Goal: Task Accomplishment & Management: Manage account settings

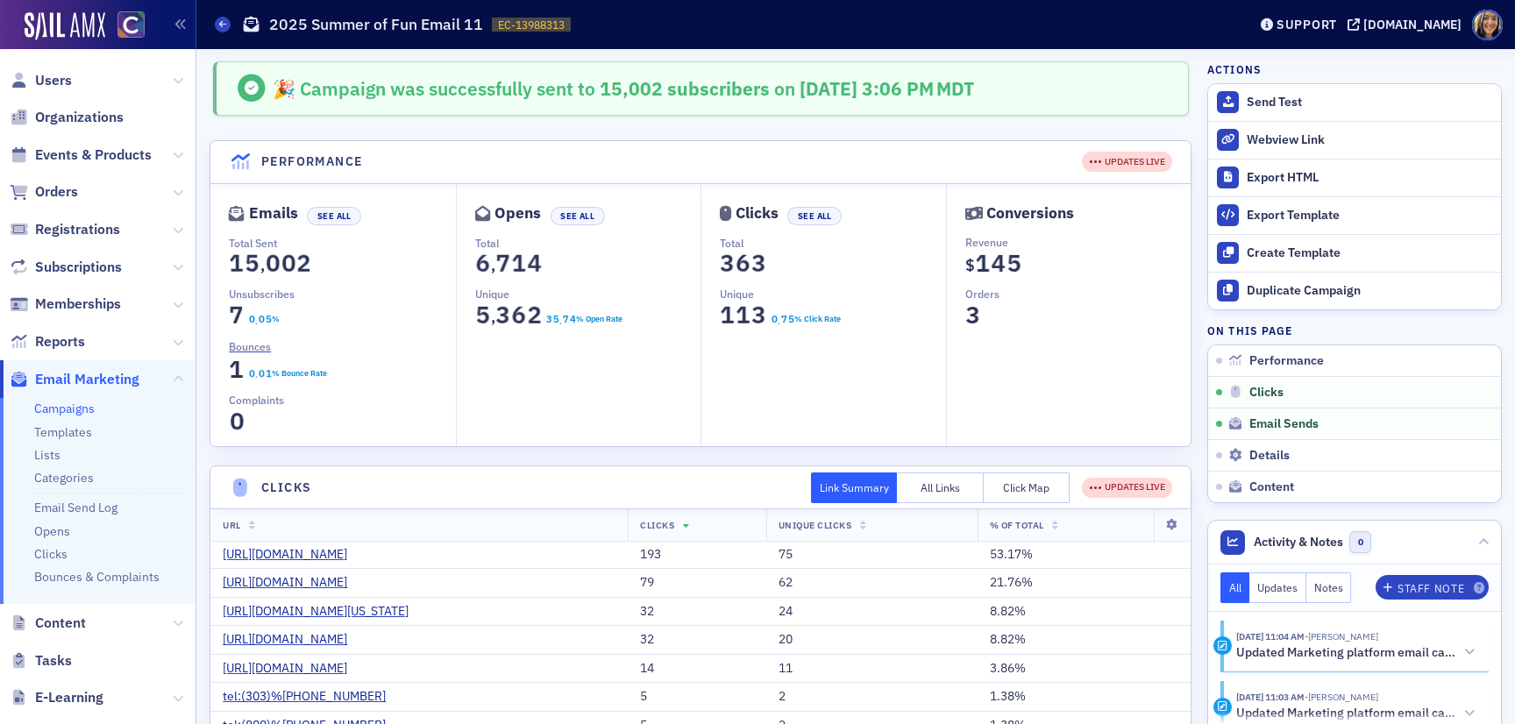
scroll to position [473, 0]
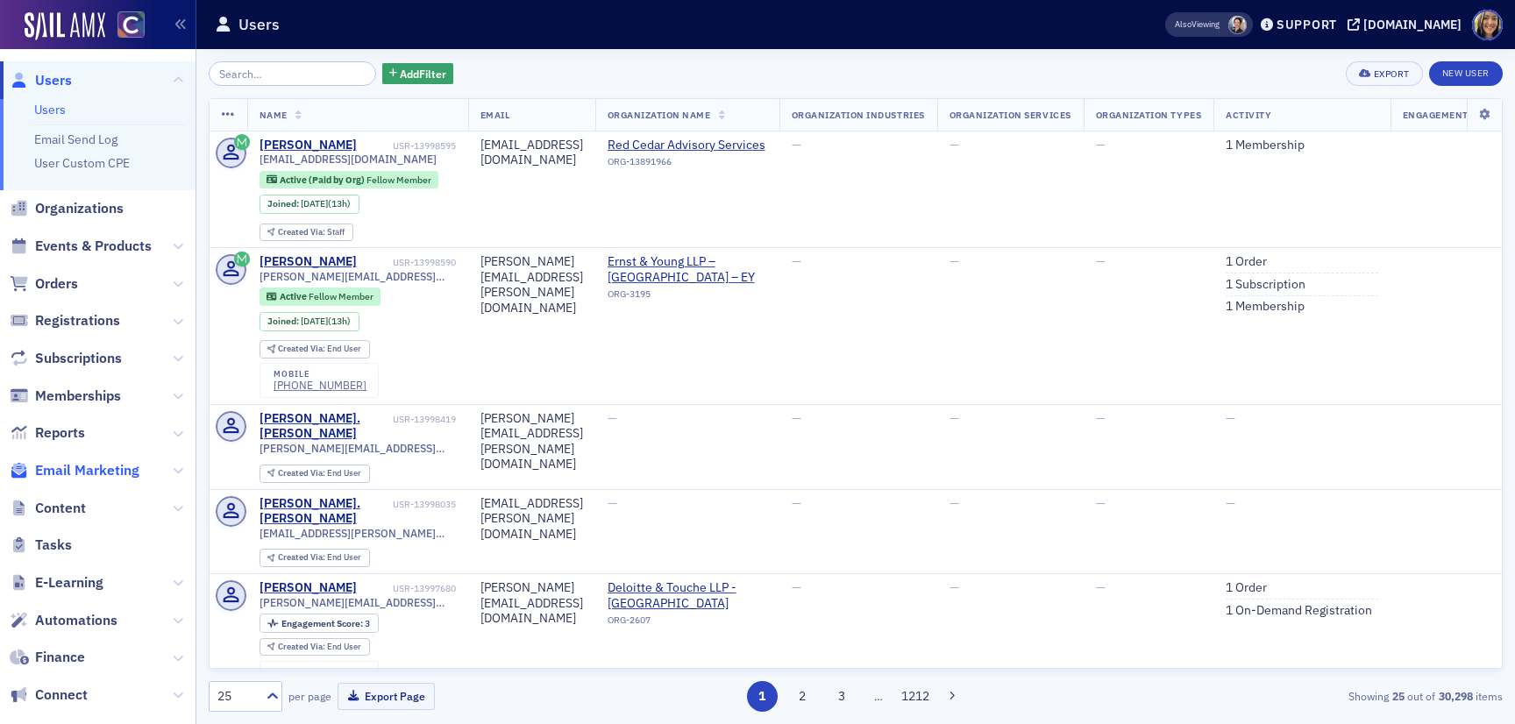
click at [68, 463] on span "Email Marketing" at bounding box center [87, 470] width 104 height 19
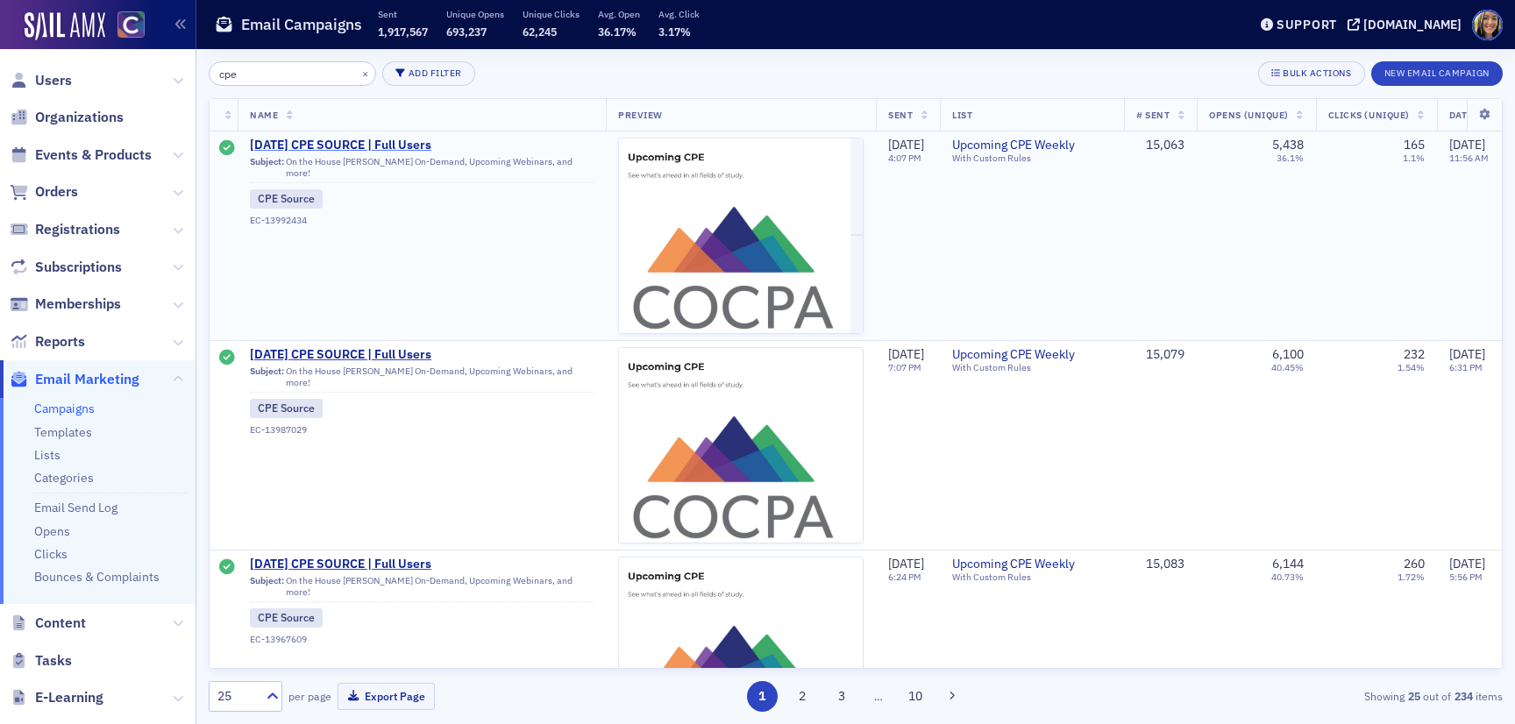
type input "cpe"
click at [334, 148] on span "8/10/2025 CPE SOURCE | Full Users" at bounding box center [422, 146] width 344 height 16
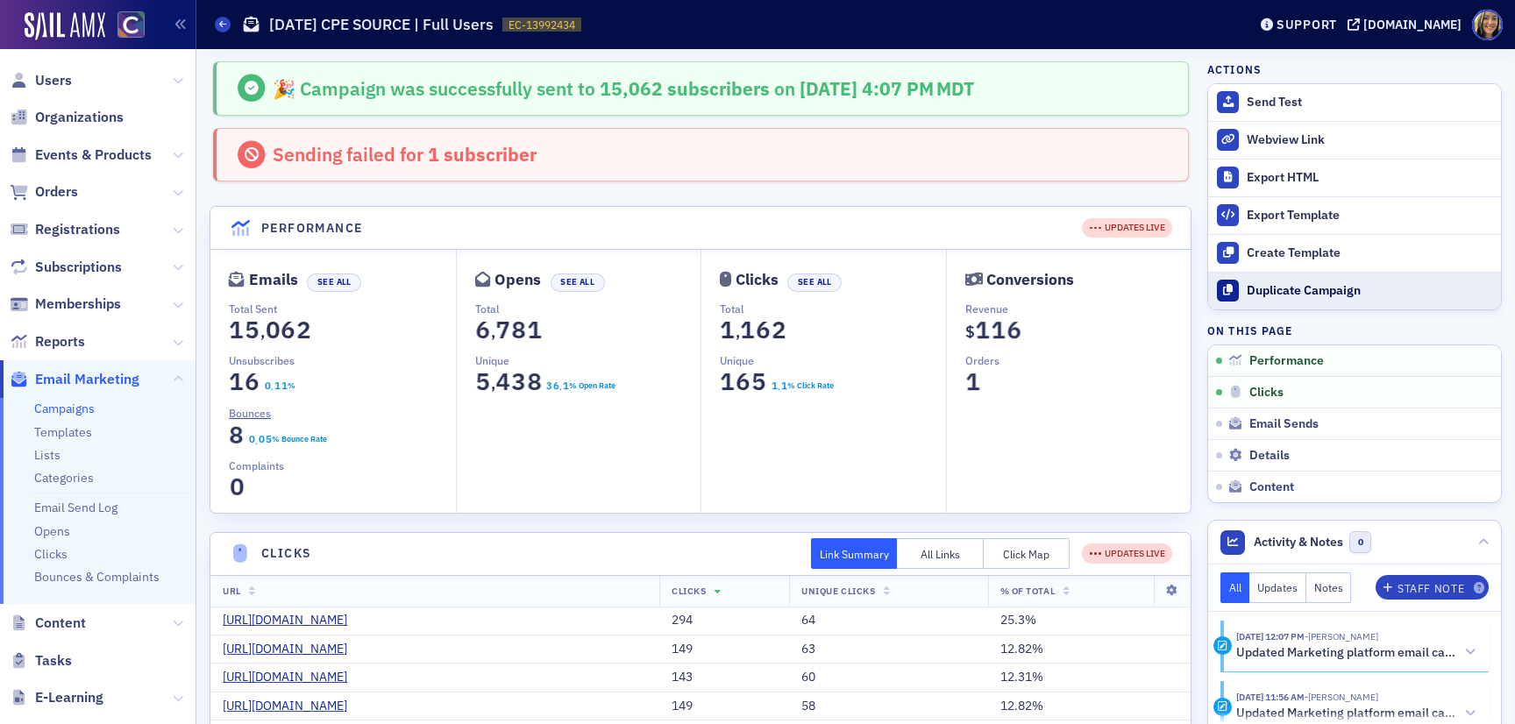
click at [1304, 288] on div "Duplicate Campaign" at bounding box center [1368, 291] width 245 height 16
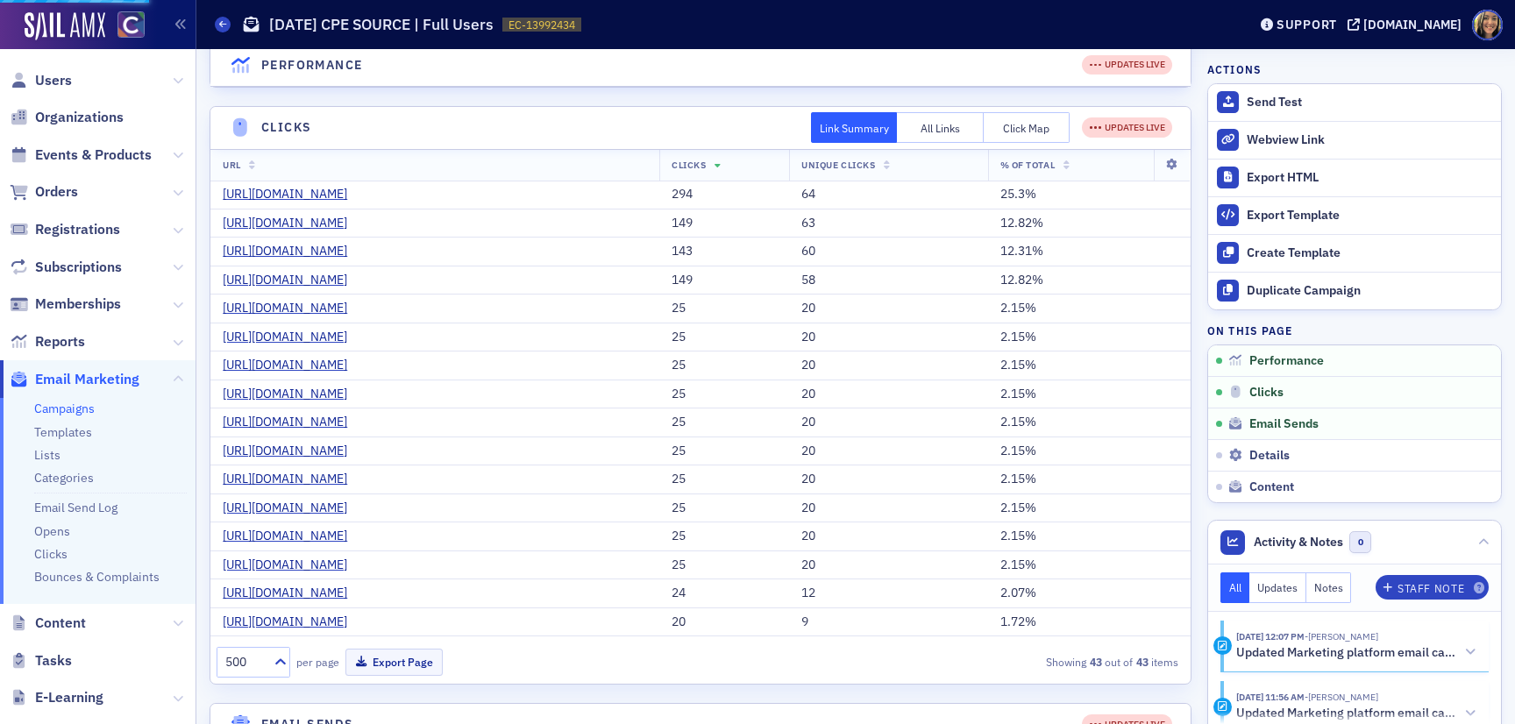
scroll to position [427, 0]
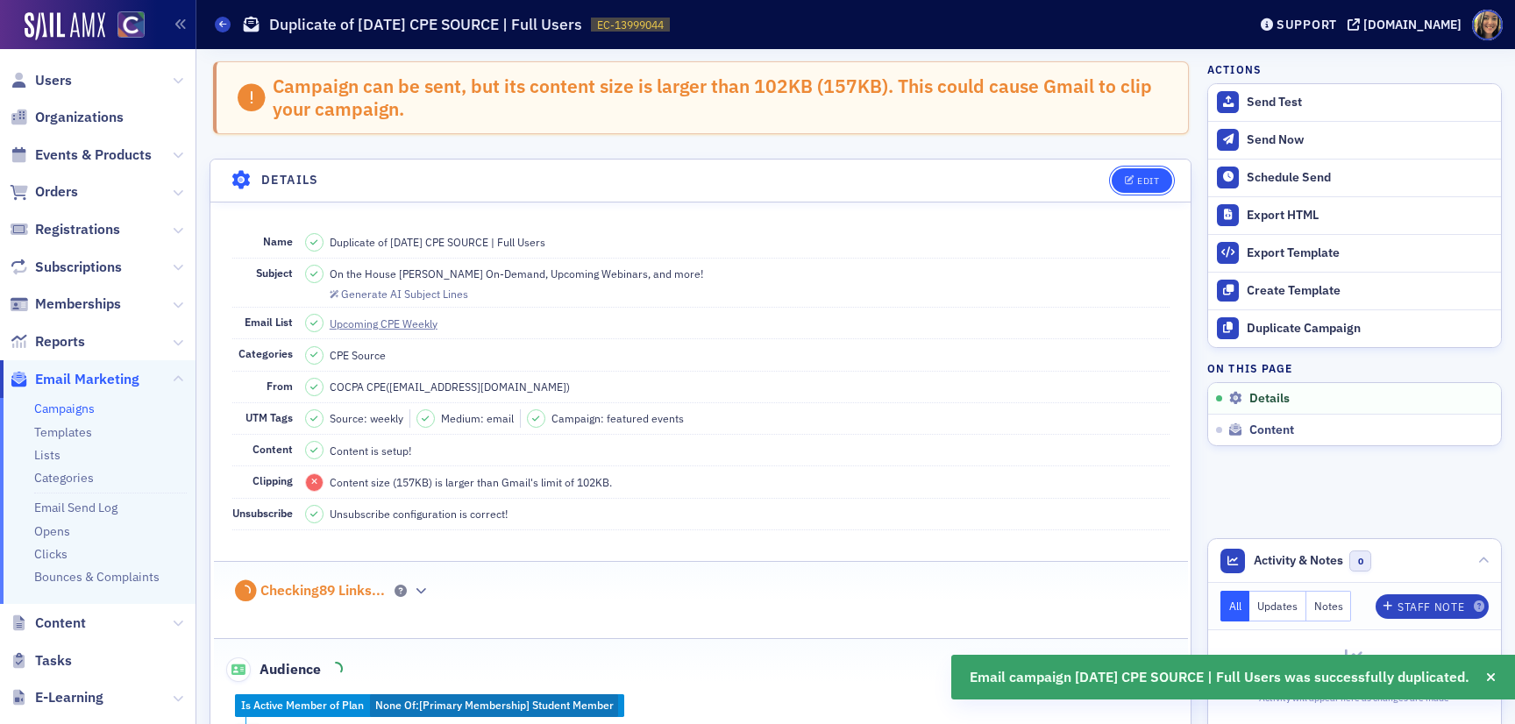
click at [1134, 181] on span "Edit" at bounding box center [1142, 181] width 34 height 10
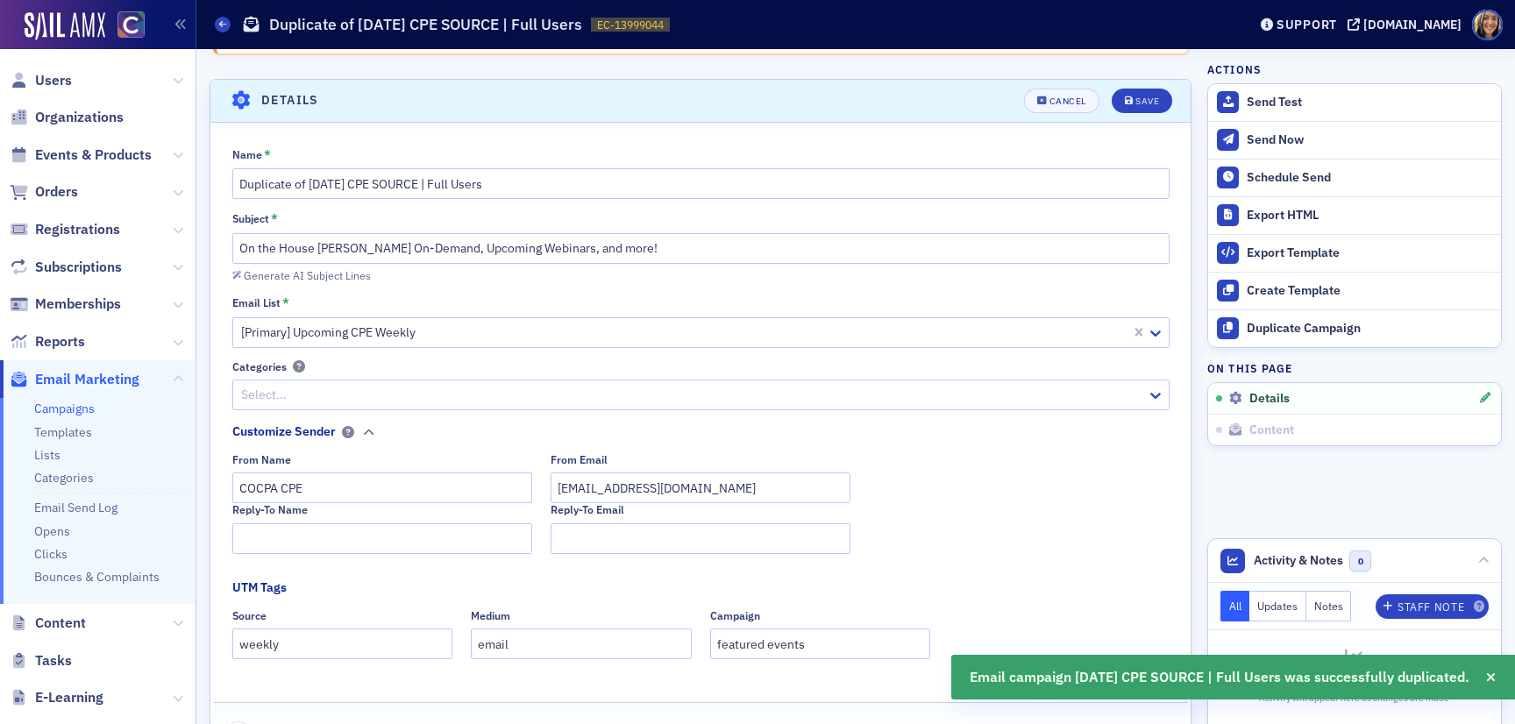
scroll to position [100, 0]
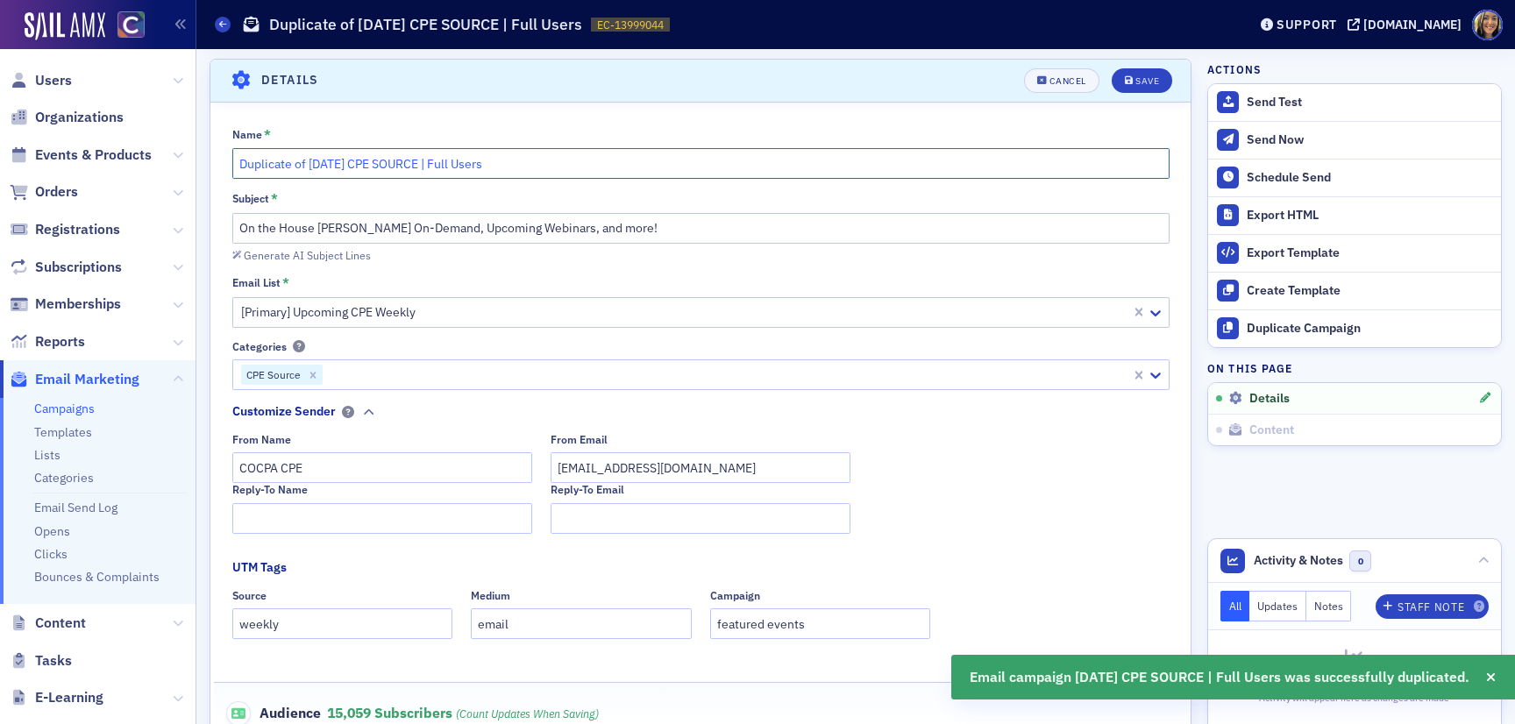
drag, startPoint x: 334, startPoint y: 164, endPoint x: 318, endPoint y: 164, distance: 15.8
click at [318, 164] on input "Duplicate of 8/10/2025 CPE SOURCE | Full Users" at bounding box center [700, 163] width 937 height 31
drag, startPoint x: 308, startPoint y: 164, endPoint x: 211, endPoint y: 150, distance: 97.4
click at [212, 151] on div "Name * Duplicate of 8/17/2025 CPE SOURCE | Full Users Subject * On the House Su…" at bounding box center [700, 494] width 980 height 734
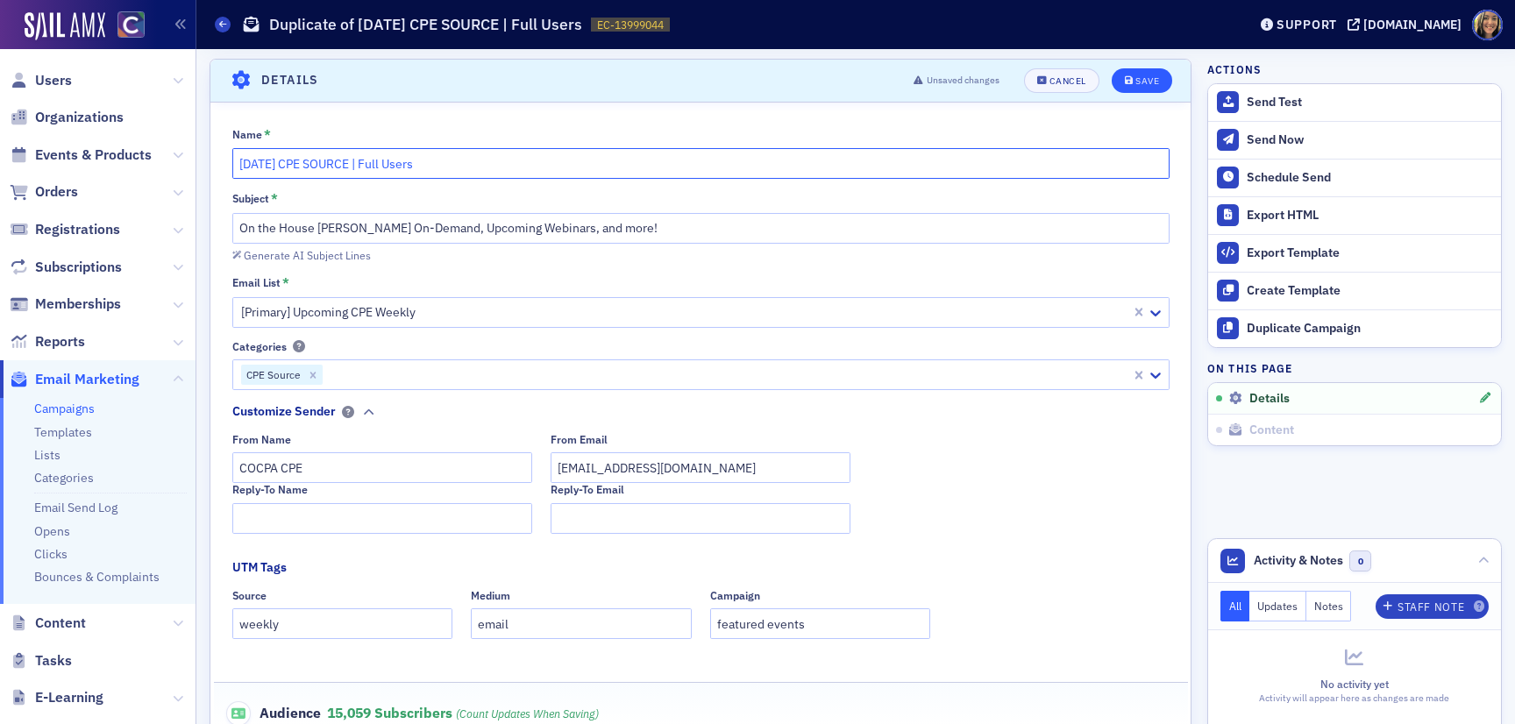
type input "[DATE] CPE SOURCE | Full Users"
click at [1144, 83] on div "Save" at bounding box center [1147, 81] width 24 height 10
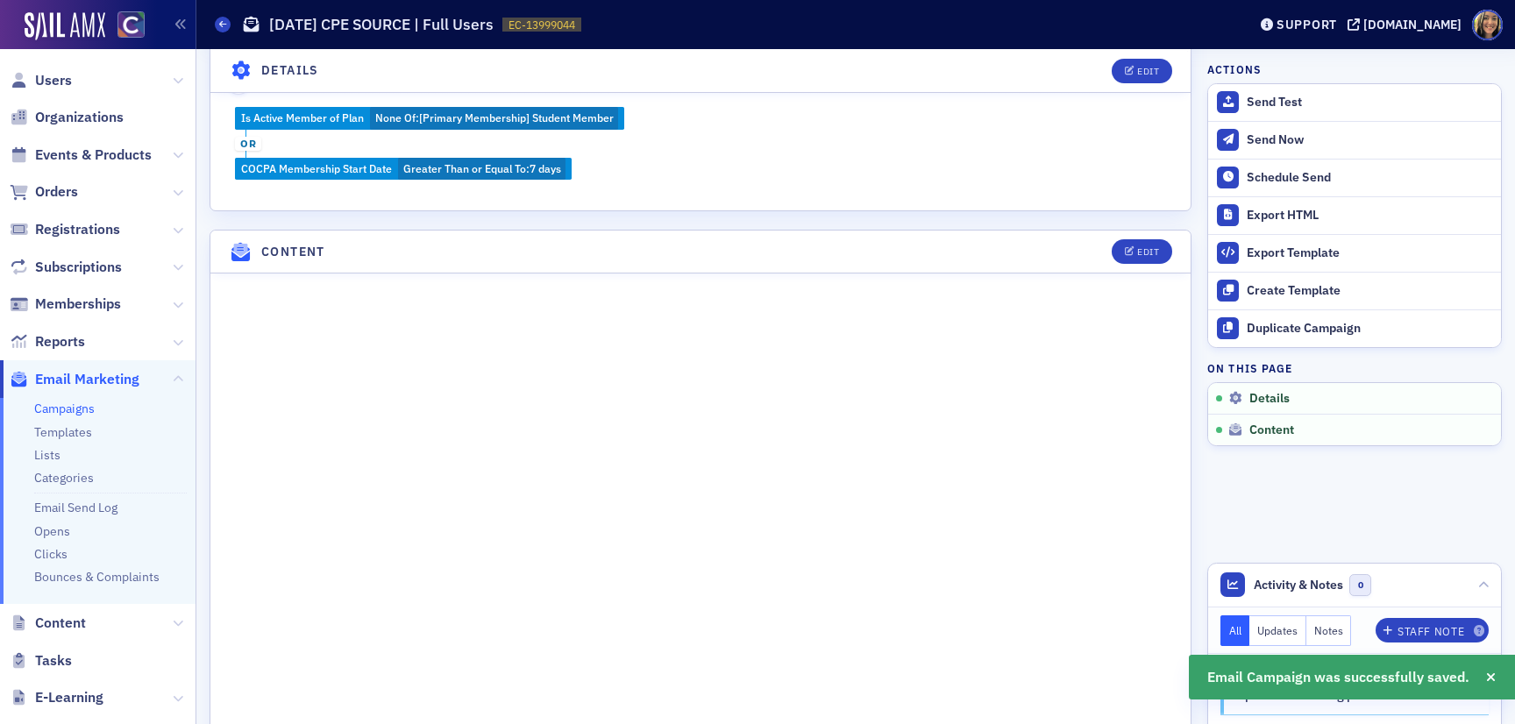
scroll to position [604, 0]
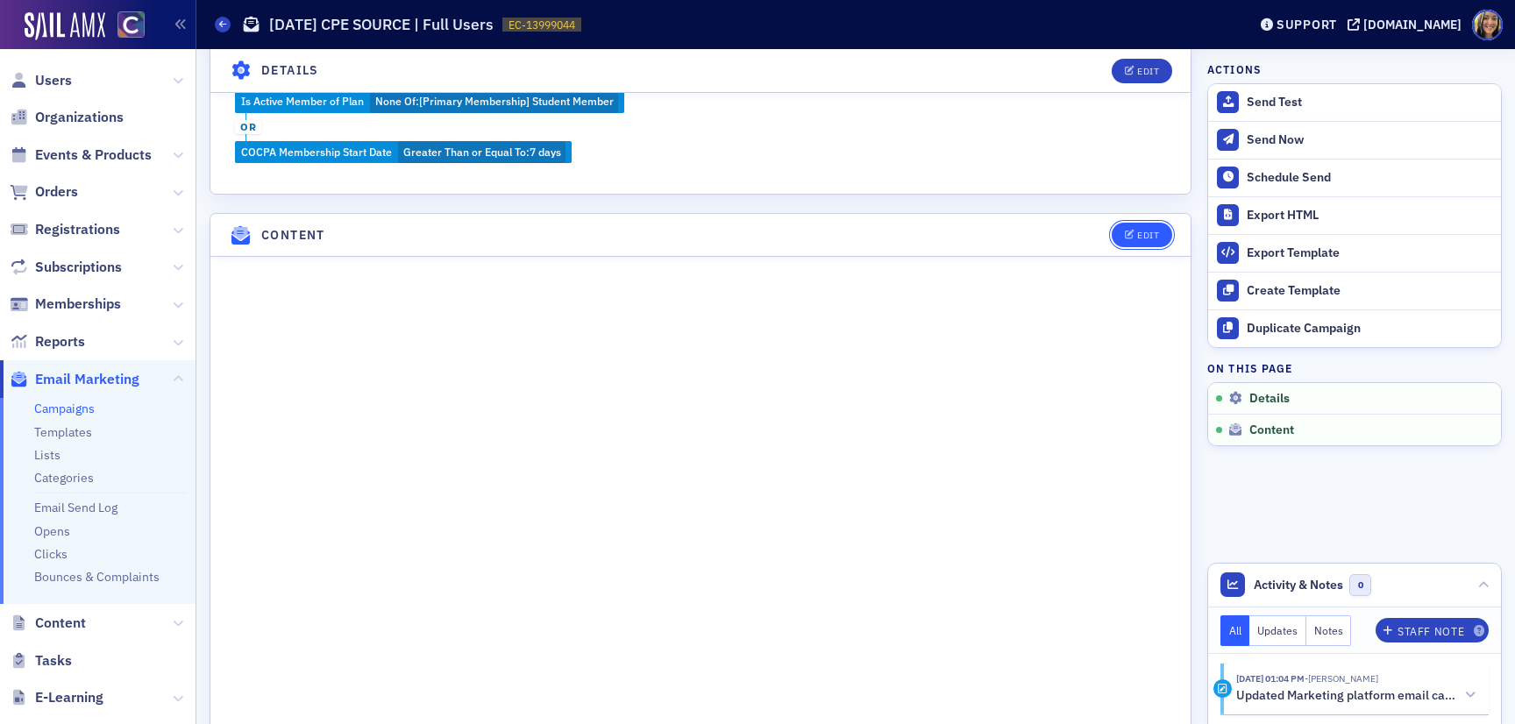
click at [1146, 225] on button "Edit" at bounding box center [1141, 235] width 60 height 25
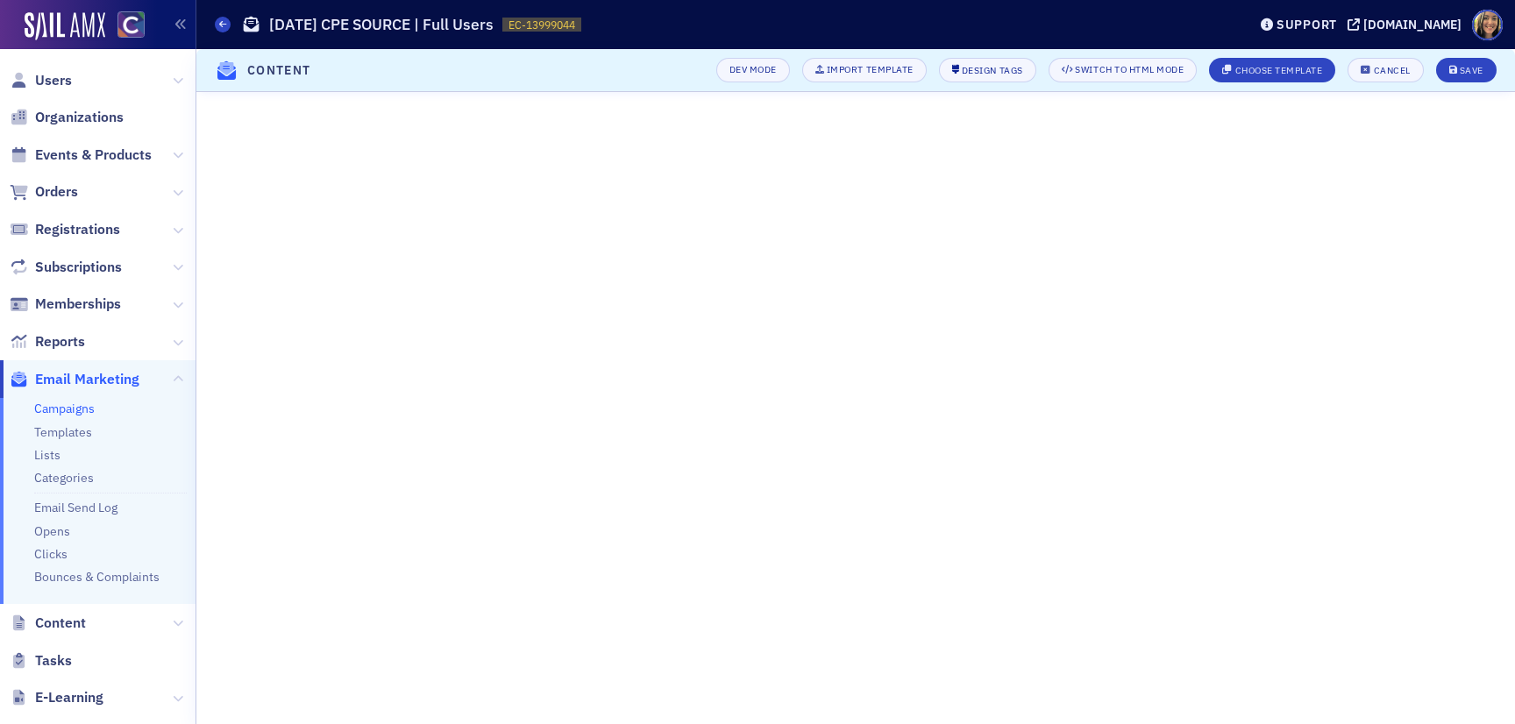
scroll to position [188, 0]
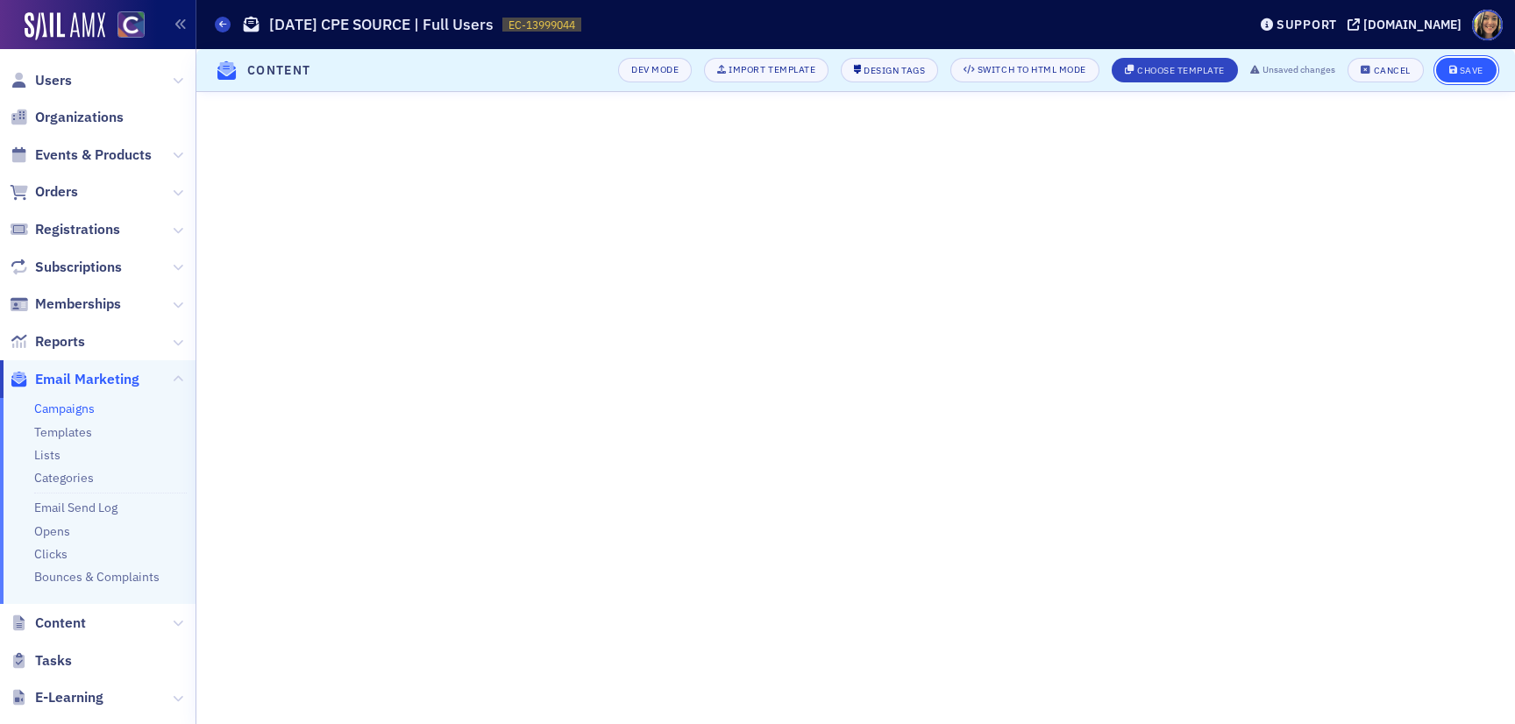
click at [1479, 67] on div "Save" at bounding box center [1471, 71] width 24 height 10
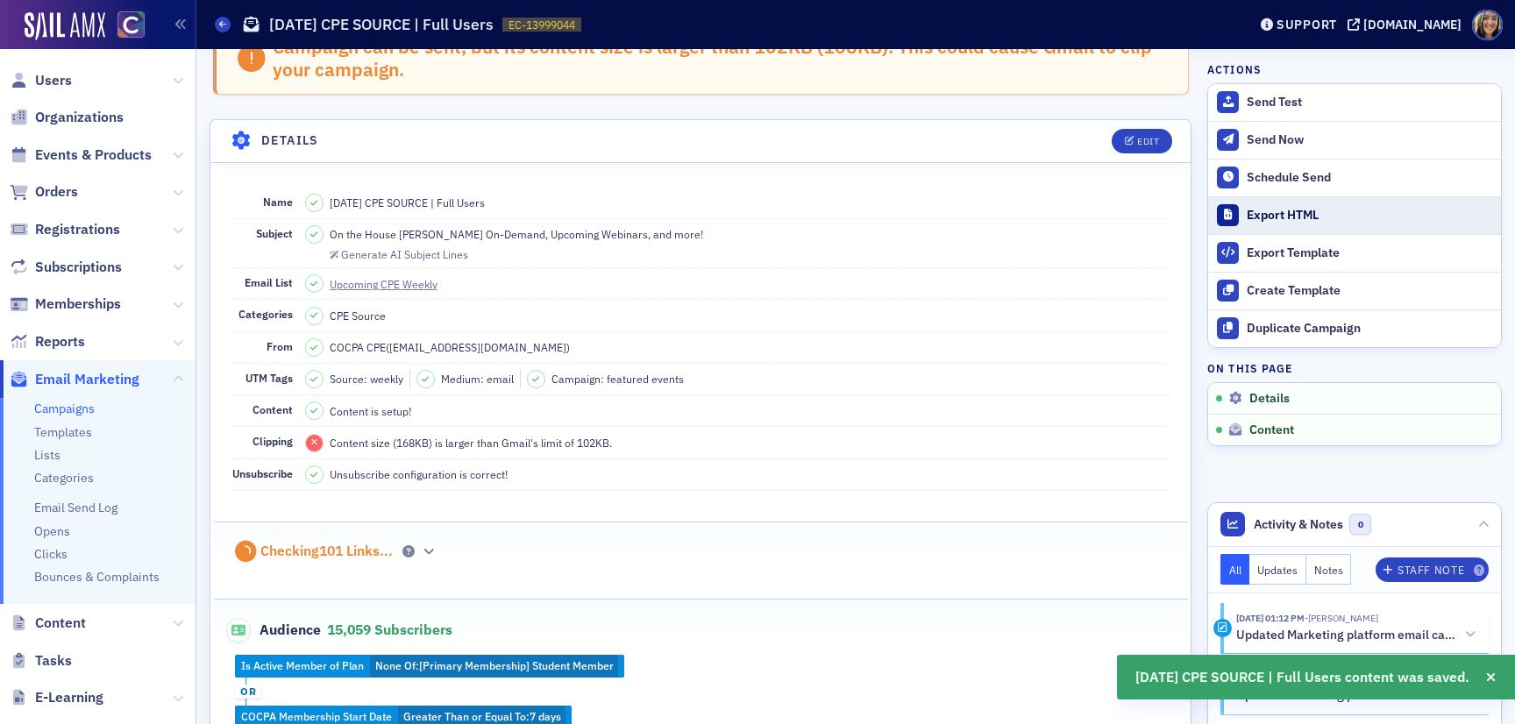
scroll to position [0, 0]
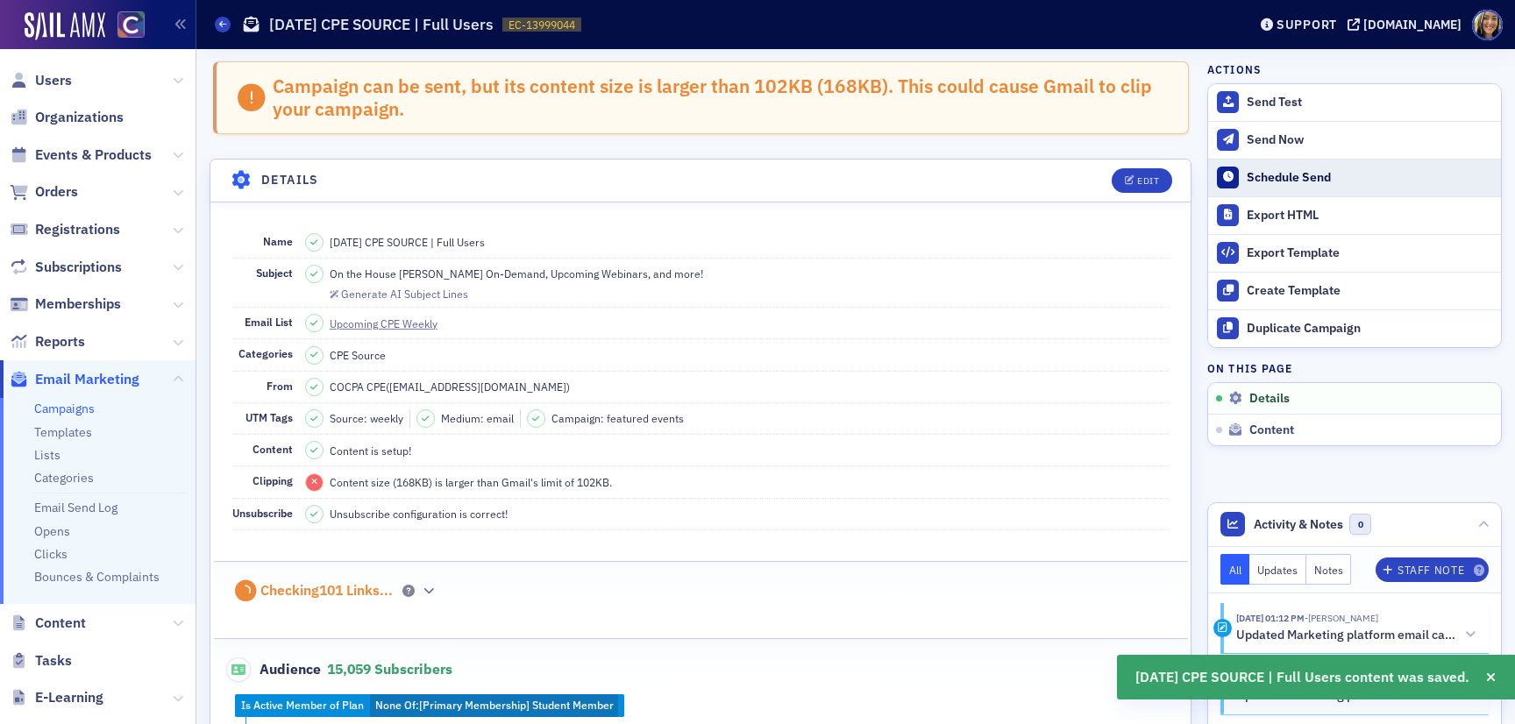
click at [1283, 184] on div "Schedule Send" at bounding box center [1368, 178] width 245 height 16
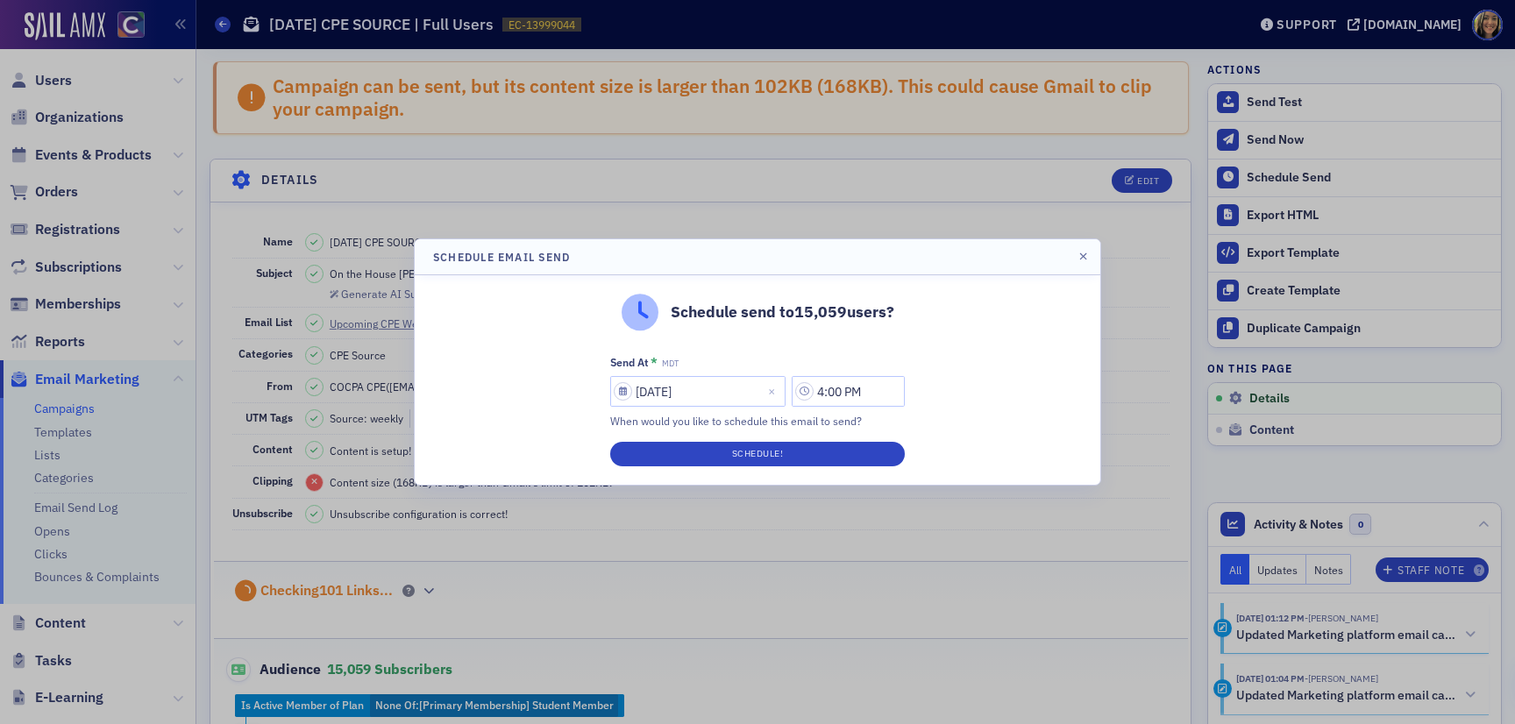
click at [669, 408] on div "Send At * MDT 08/15/2025 4:00 PM When would you like to schedule this email to …" at bounding box center [757, 392] width 294 height 74
click at [668, 404] on input "[DATE]" at bounding box center [697, 391] width 175 height 31
select select "7"
select select "2025"
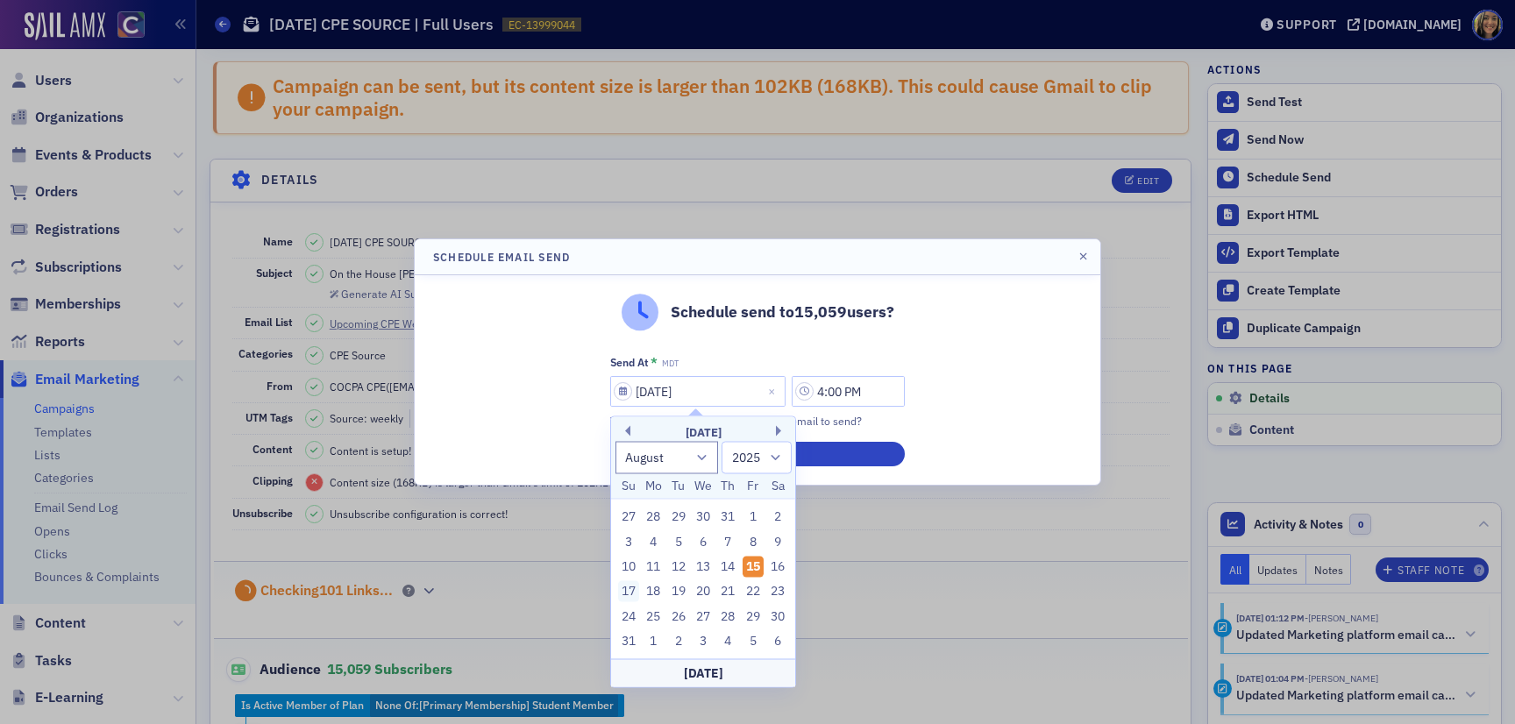
click at [626, 586] on div "17" at bounding box center [628, 591] width 21 height 21
type input "08/17/2025"
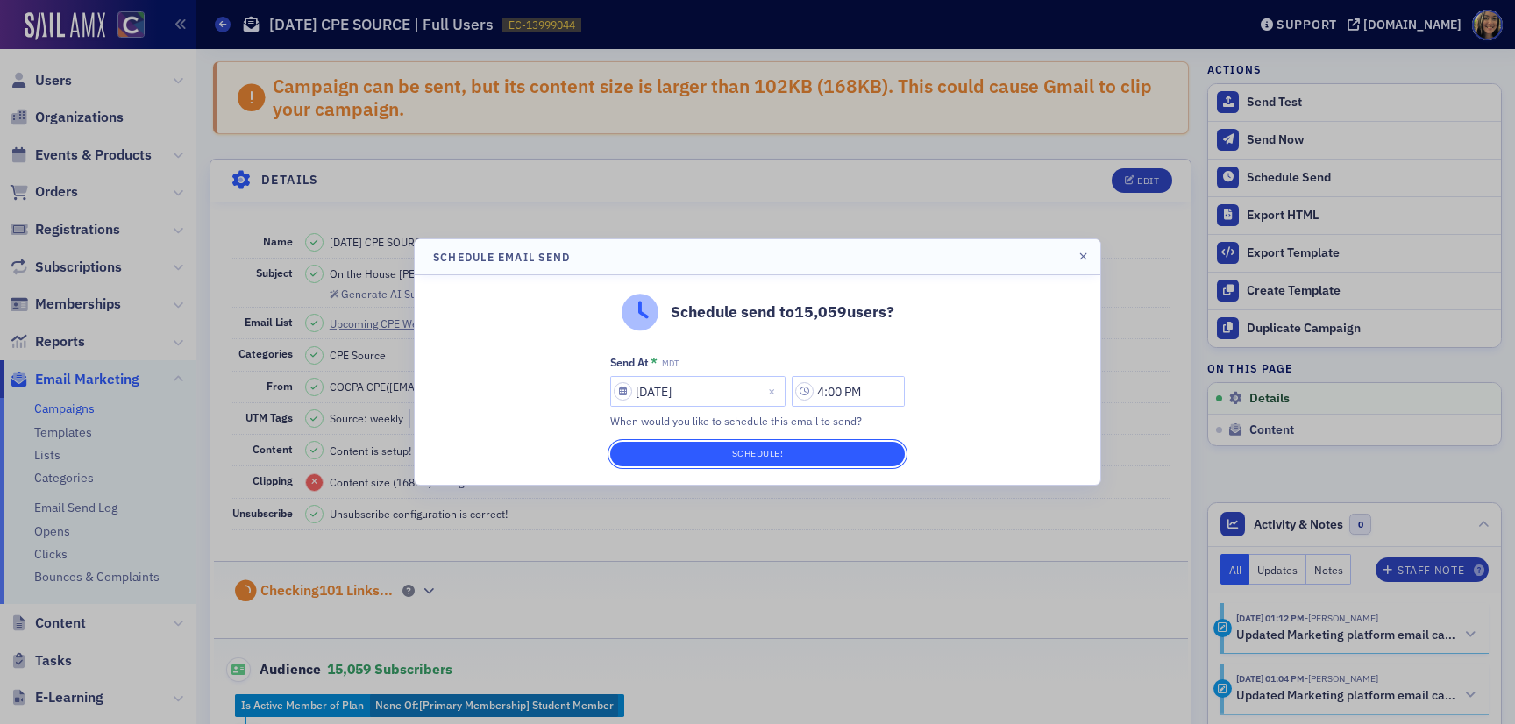
click at [815, 464] on button "Schedule!" at bounding box center [757, 454] width 294 height 25
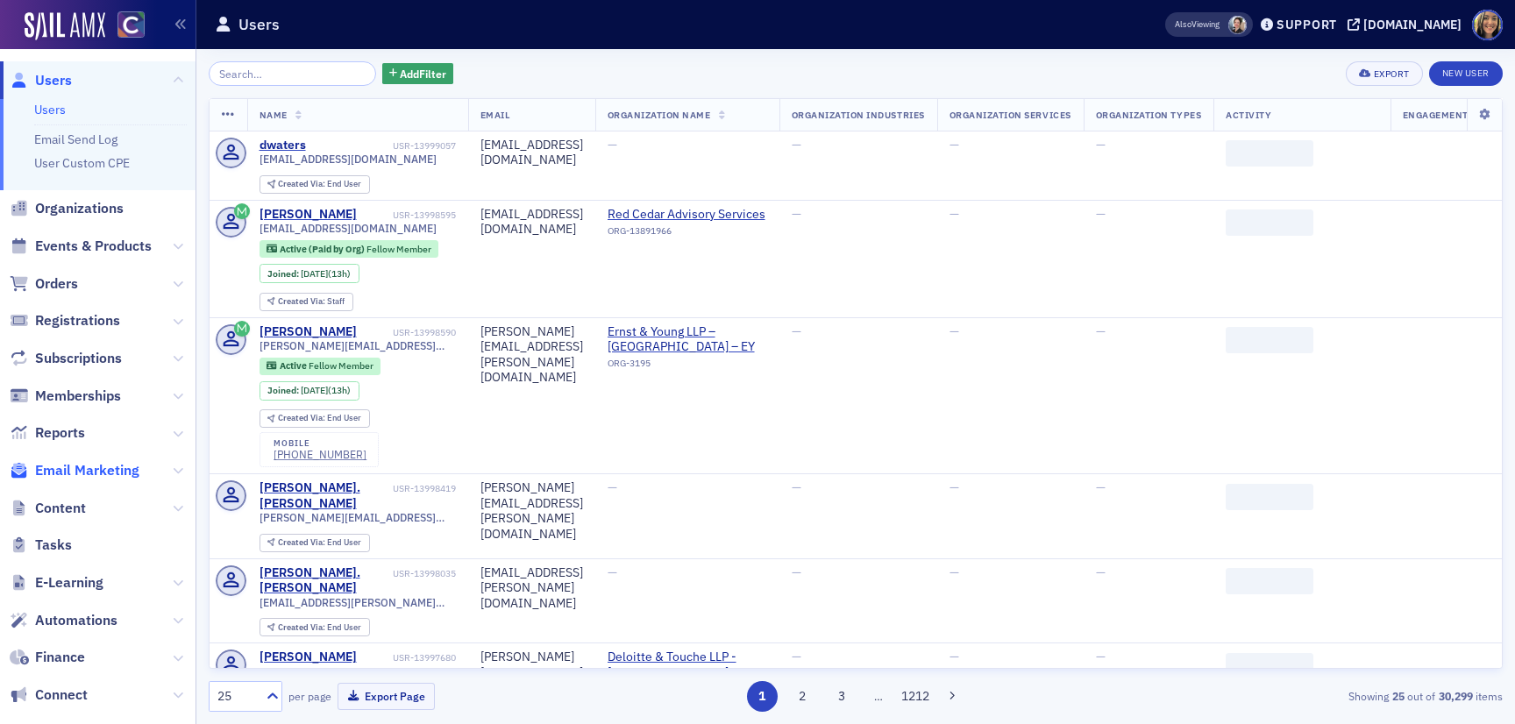
click at [106, 467] on span "Email Marketing" at bounding box center [87, 470] width 104 height 19
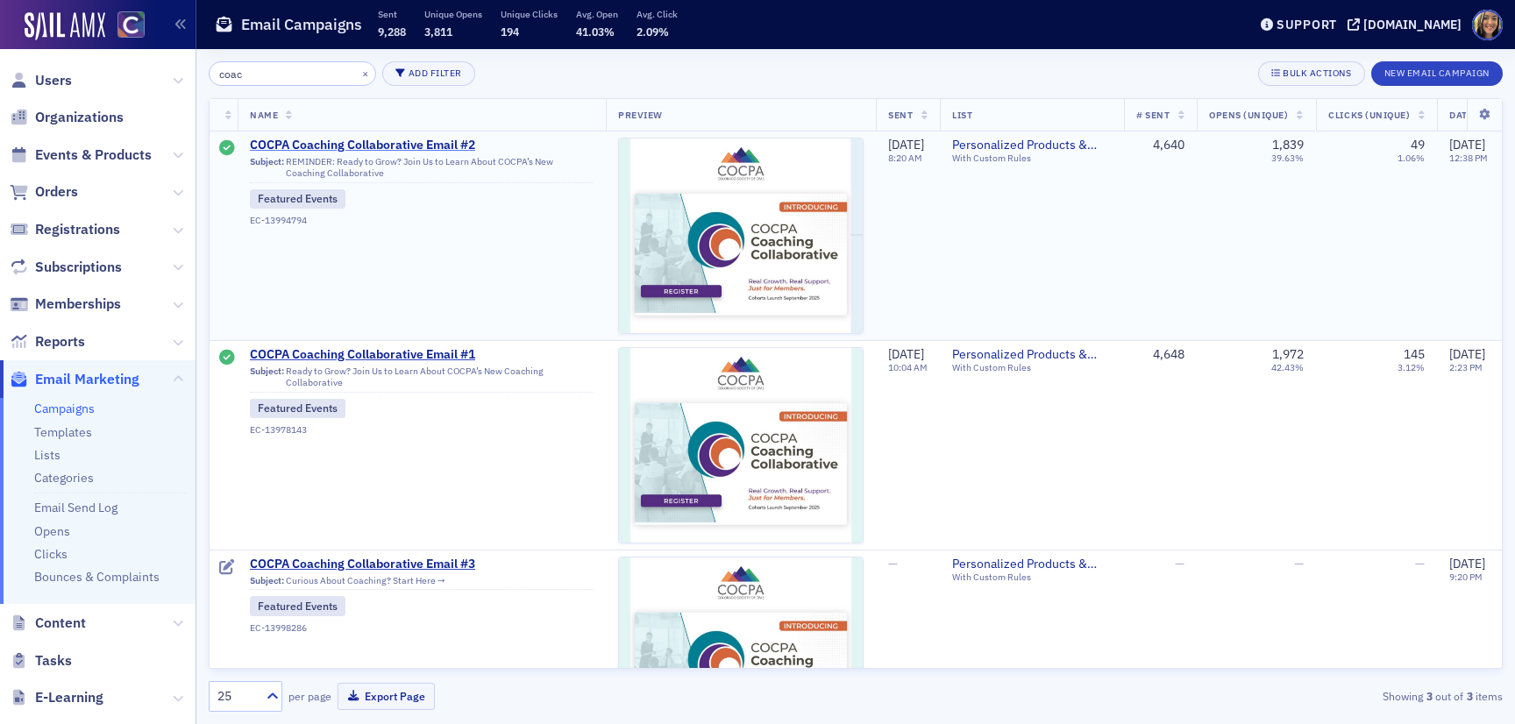
type input "coac"
click at [310, 147] on span "COCPA Coaching Collaborative Email #2" at bounding box center [422, 146] width 344 height 16
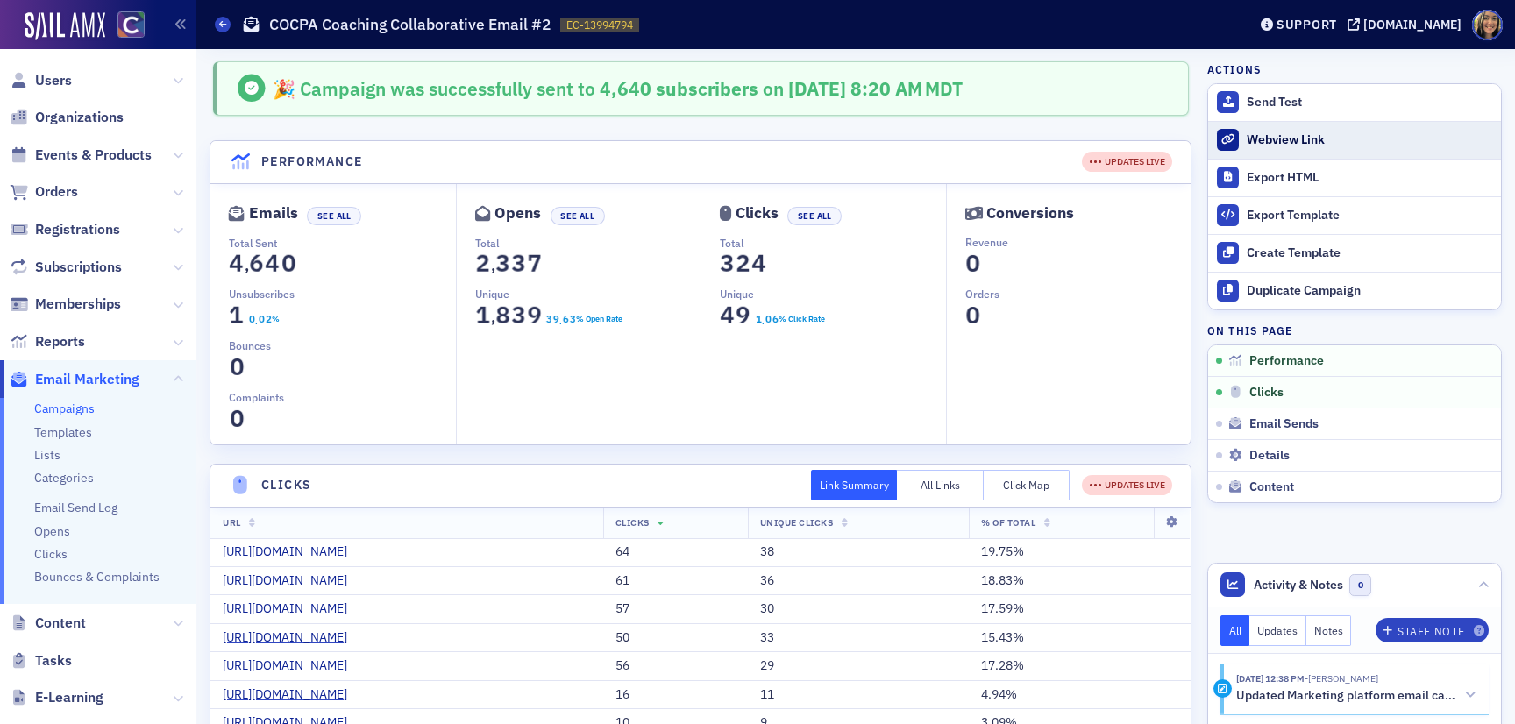
click at [1302, 142] on div "Webview Link" at bounding box center [1368, 140] width 245 height 16
click at [71, 376] on span "Email Marketing" at bounding box center [87, 379] width 104 height 19
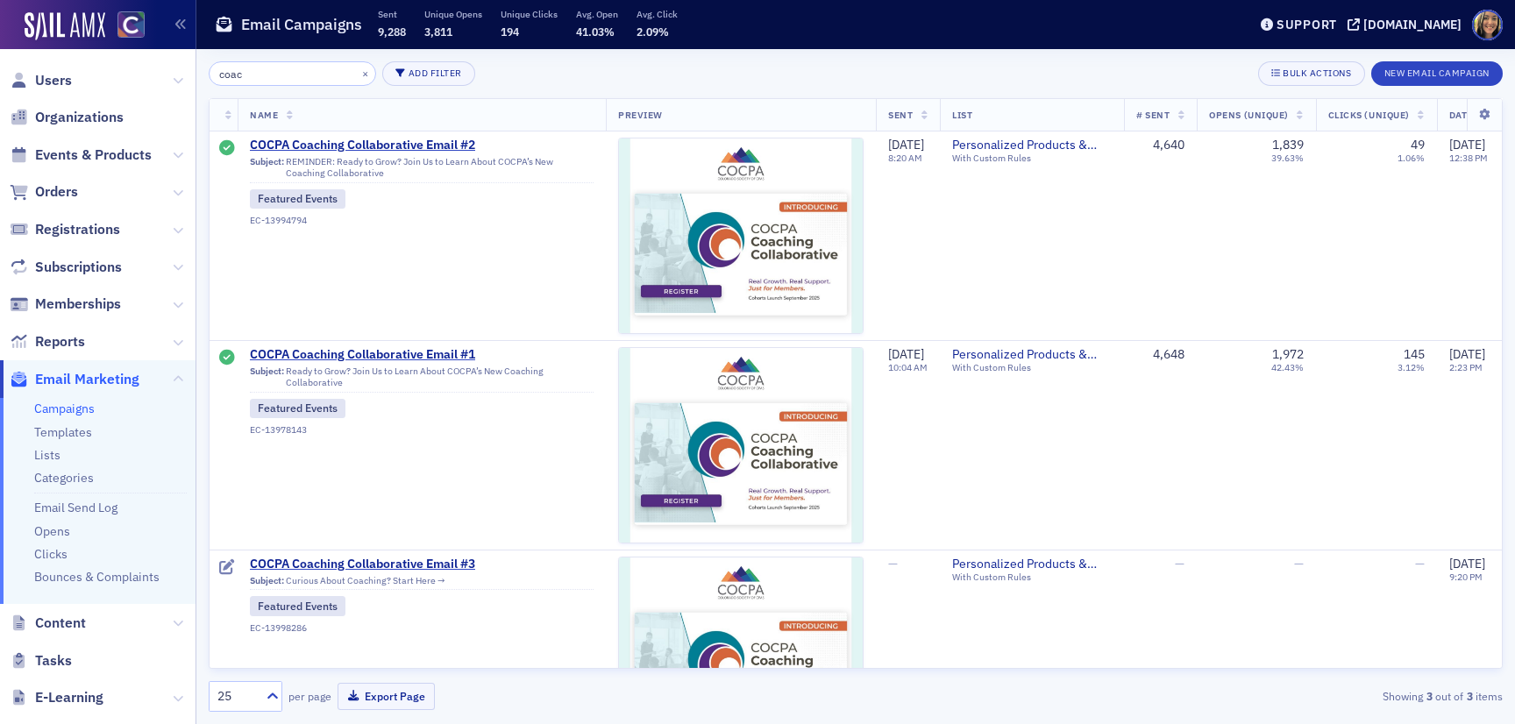
click at [331, 73] on input "coac" at bounding box center [292, 73] width 167 height 25
click at [358, 73] on button "×" at bounding box center [366, 73] width 16 height 16
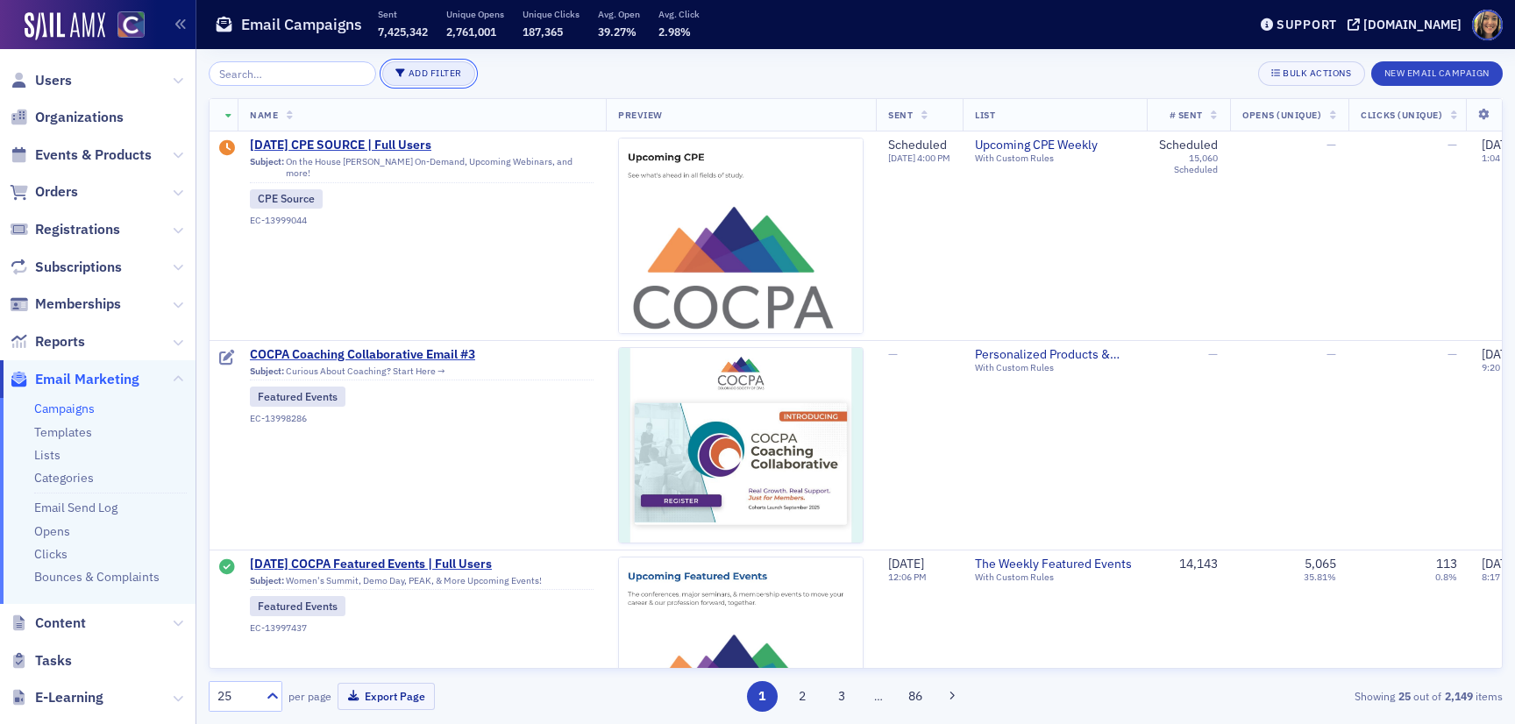
click at [407, 64] on button "Add Filter" at bounding box center [428, 73] width 93 height 25
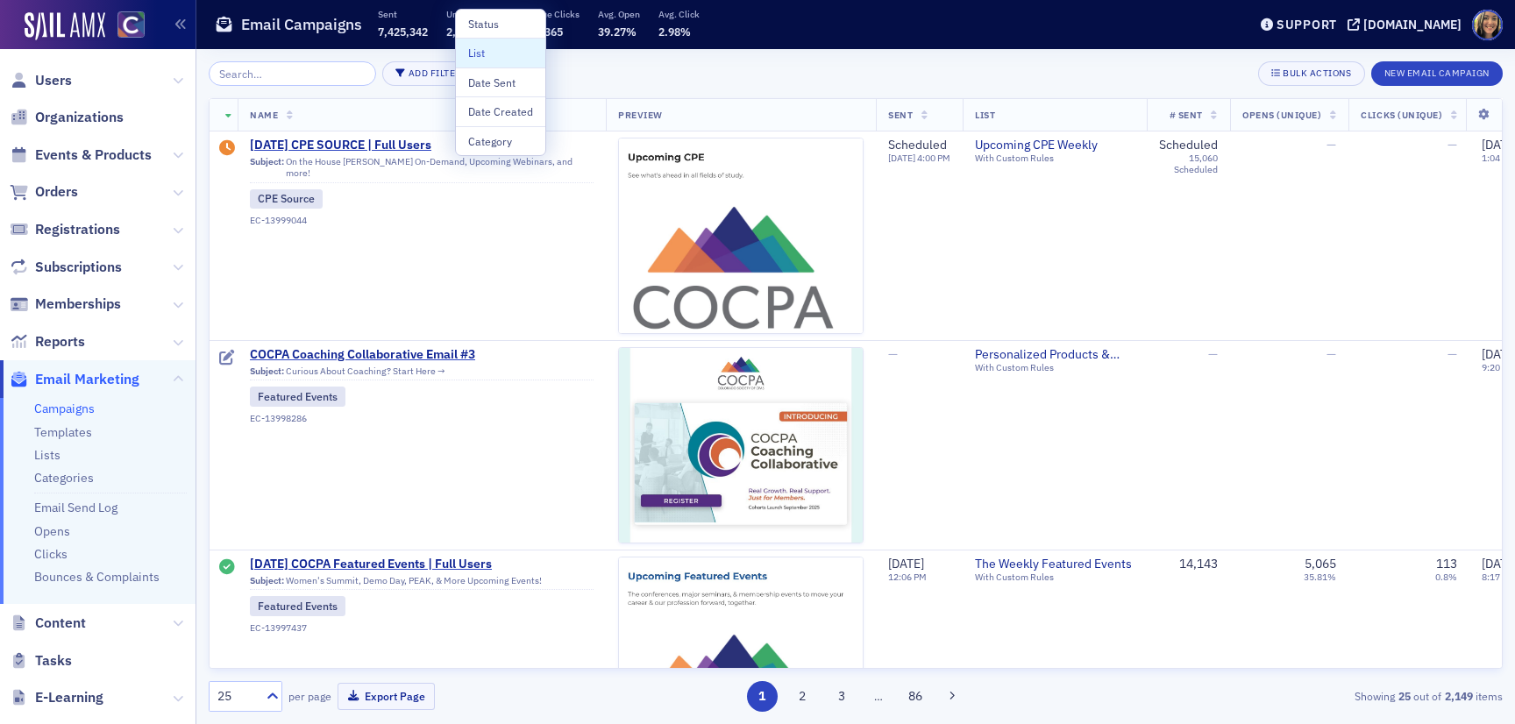
click at [486, 60] on div "List" at bounding box center [500, 53] width 65 height 16
click at [532, 73] on div at bounding box center [511, 84] width 79 height 22
type input "p"
type input "part"
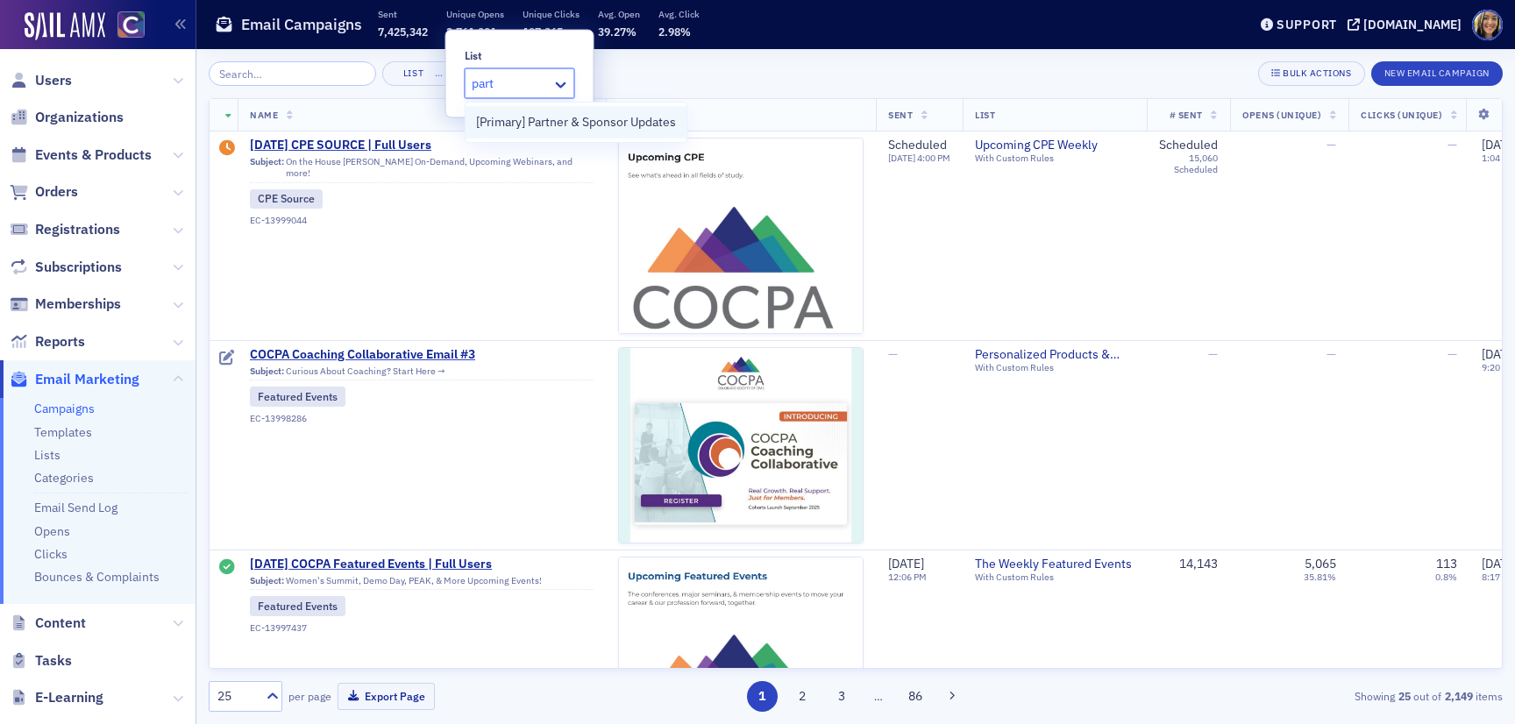
click at [565, 117] on span "[Primary] Partner & Sponsor Updates" at bounding box center [576, 122] width 200 height 18
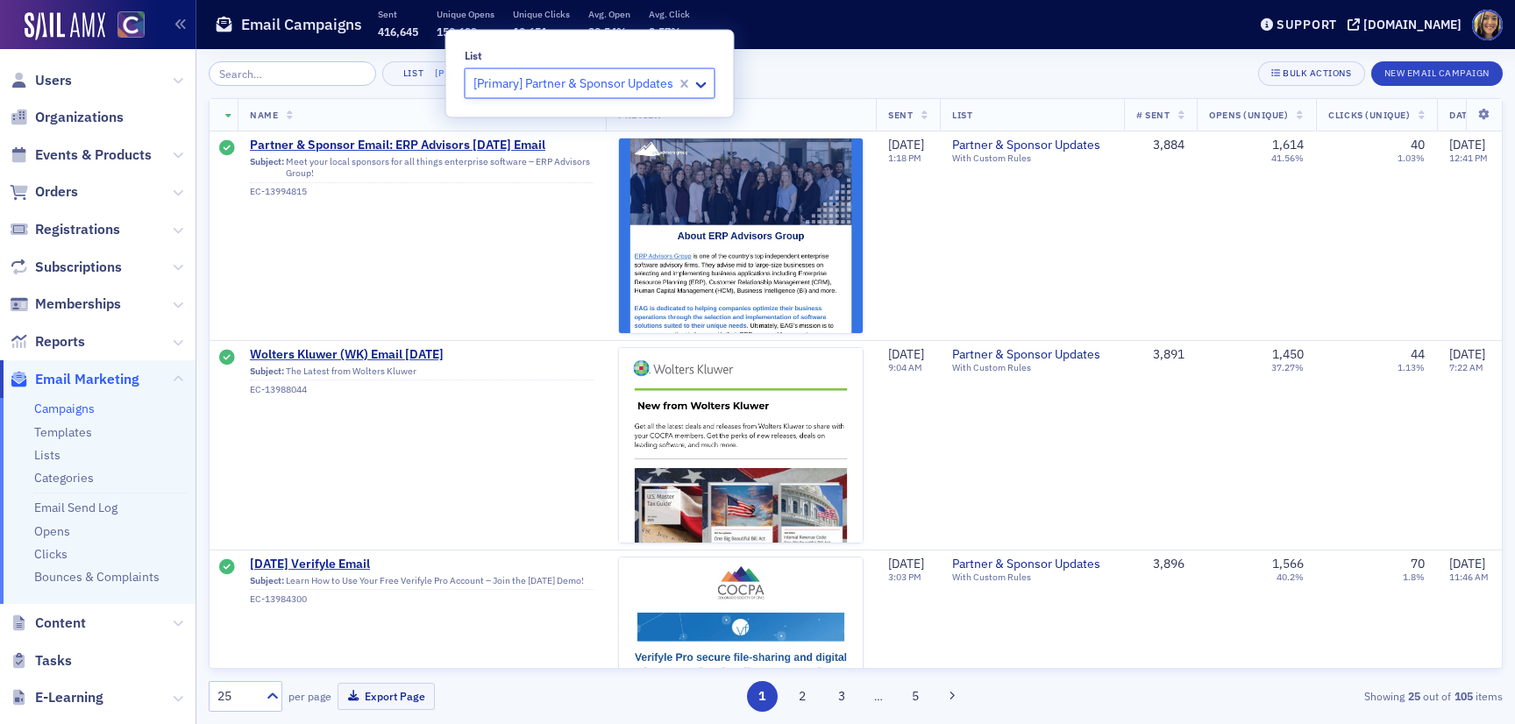
click at [813, 65] on div "List [Primary] Partner & Sponsor Updates × Bulk Actions New Email Campaign" at bounding box center [856, 73] width 1294 height 25
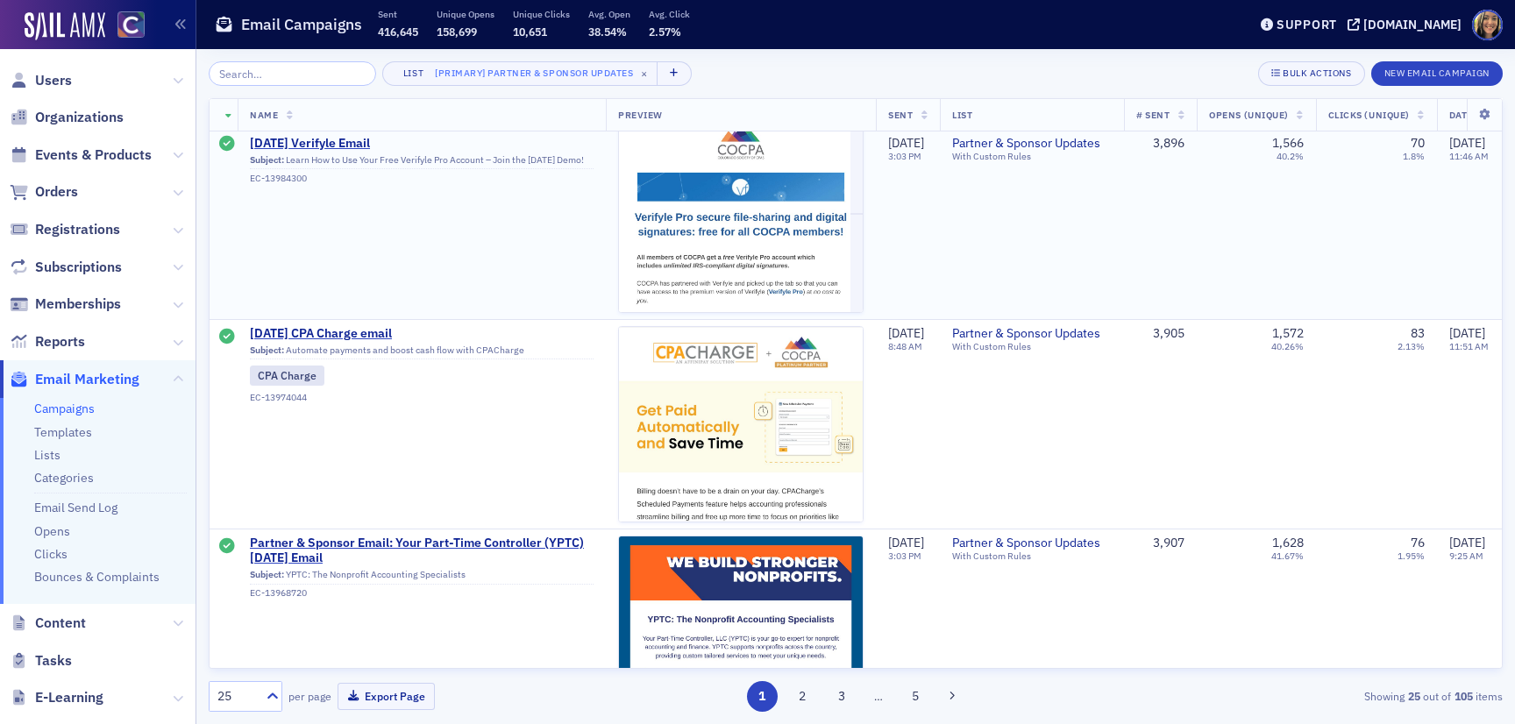
scroll to position [473, 0]
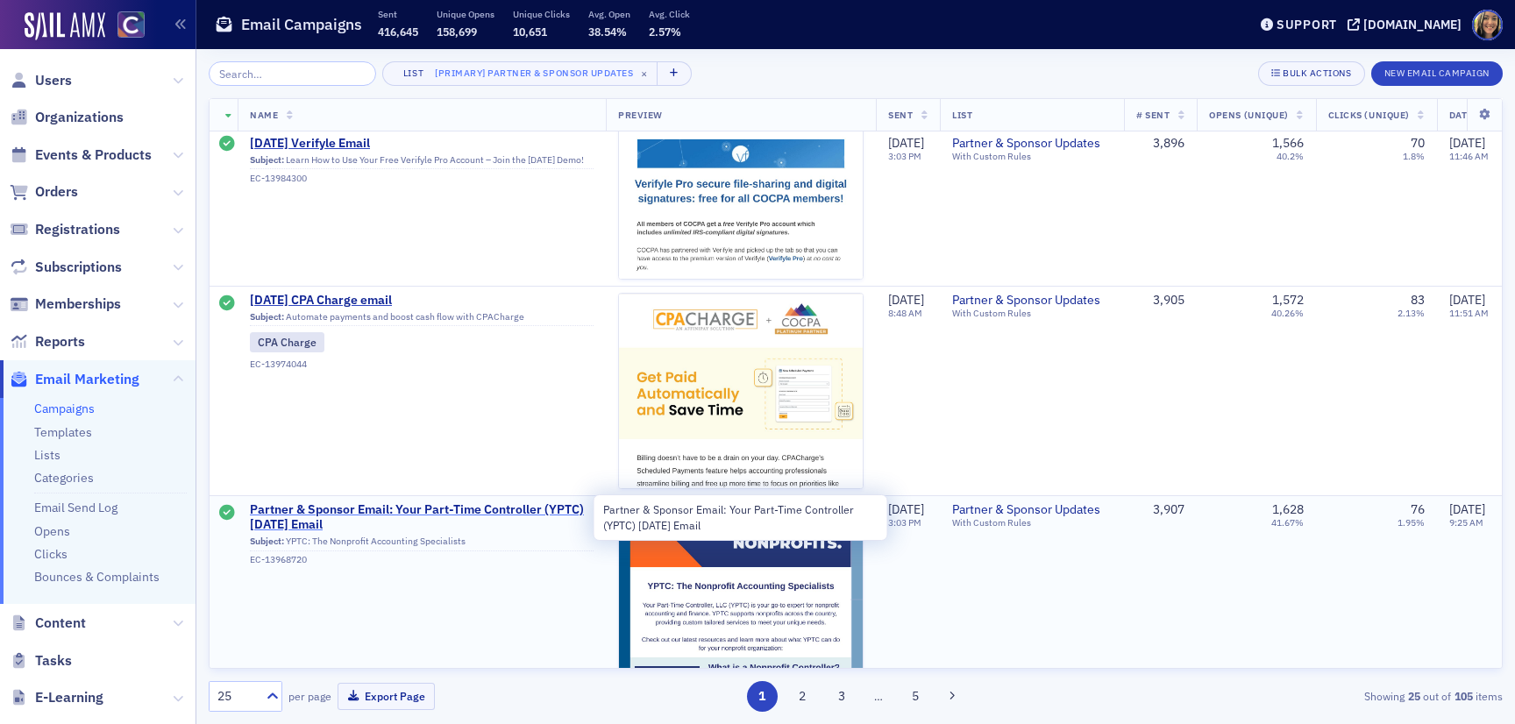
click at [344, 508] on span "Partner & Sponsor Email: Your Part-Time Controller (YPTC) July 2025 Email" at bounding box center [422, 517] width 344 height 31
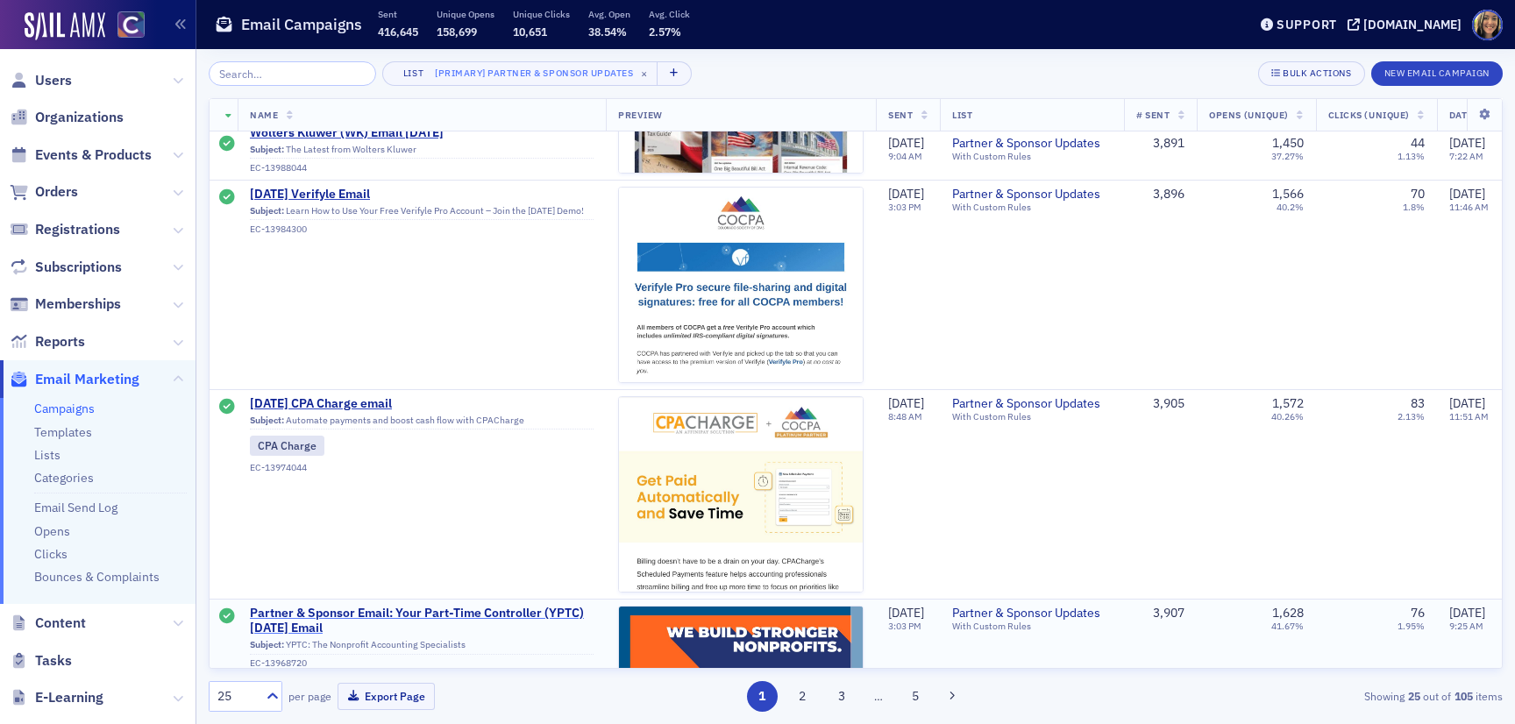
scroll to position [369, 0]
click at [317, 408] on span "July 2025 CPA Charge email" at bounding box center [422, 405] width 344 height 16
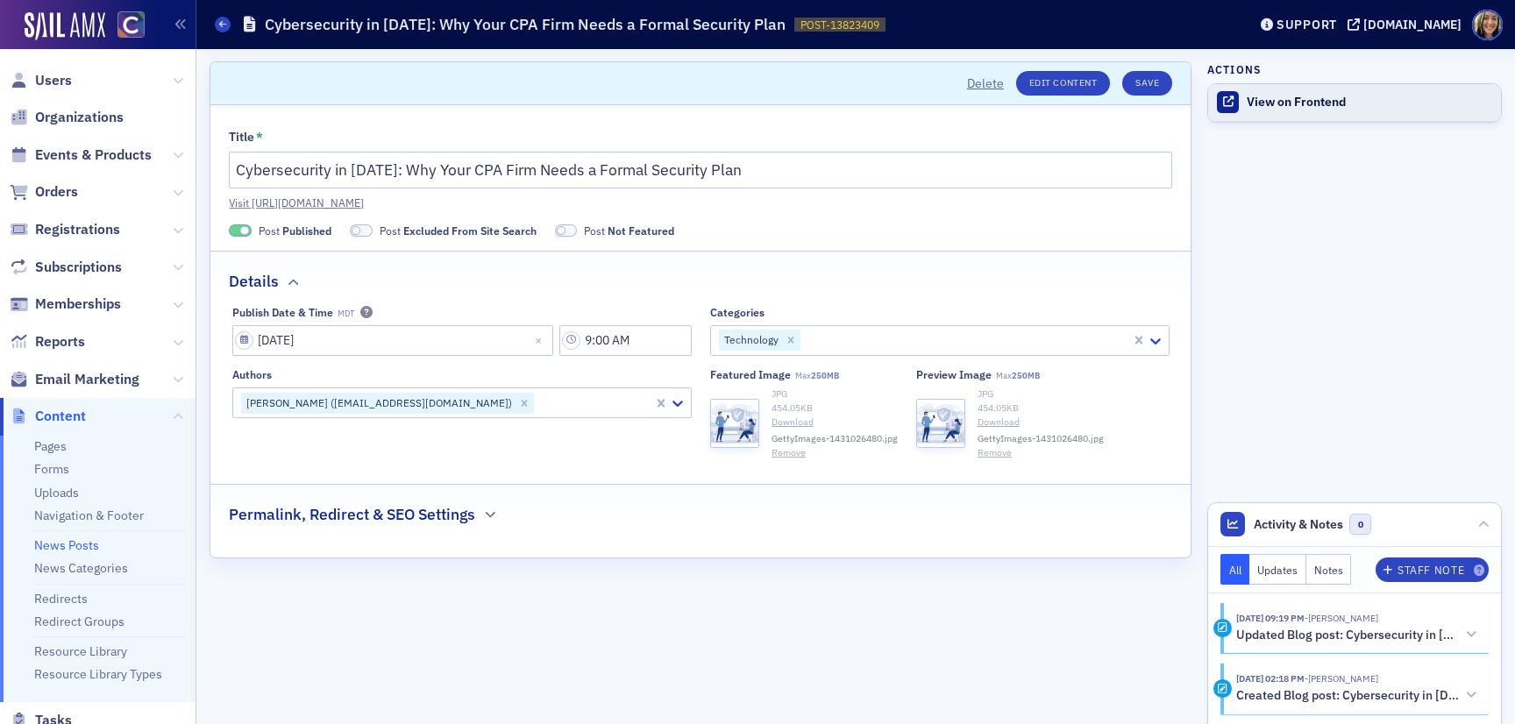
click at [1258, 102] on div "View on Frontend" at bounding box center [1368, 103] width 245 height 16
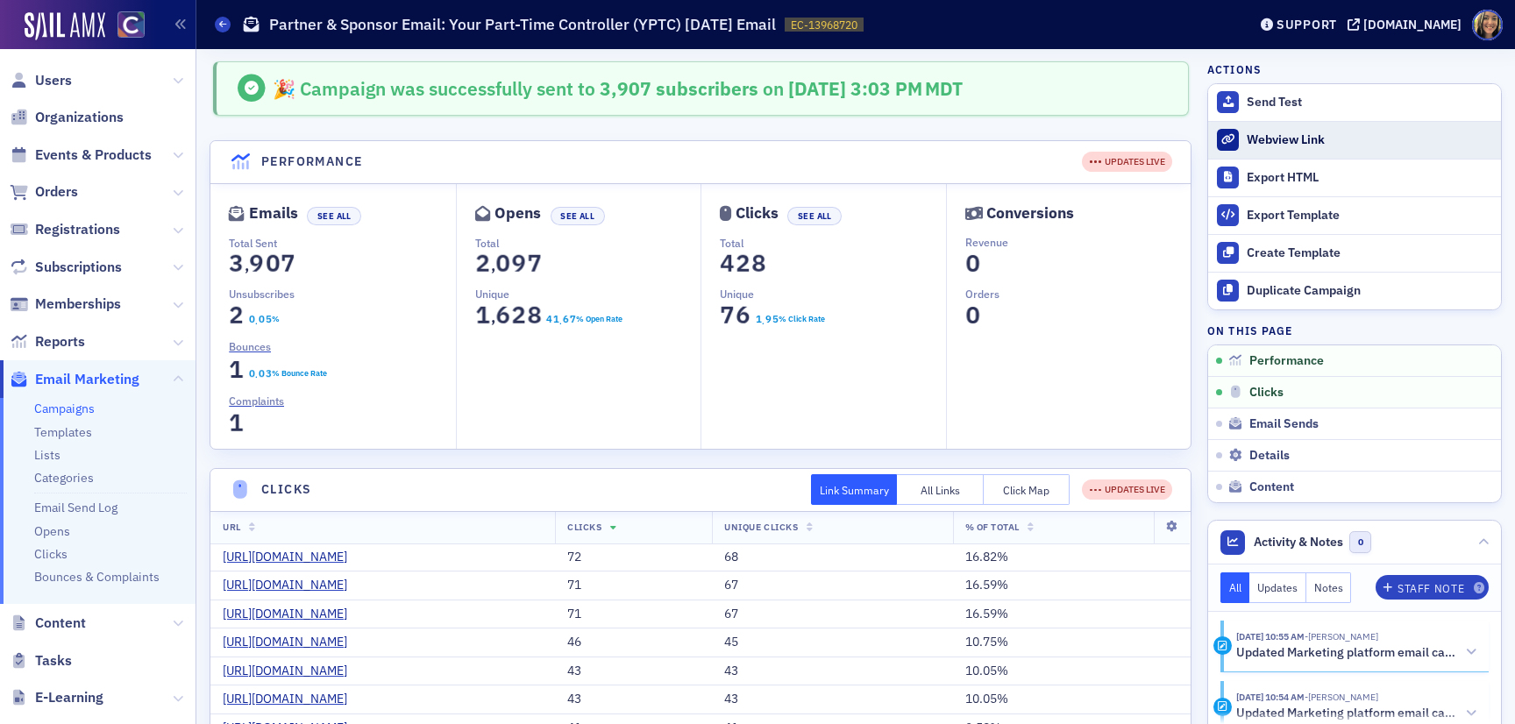
click at [1278, 134] on div "Webview Link" at bounding box center [1368, 140] width 245 height 16
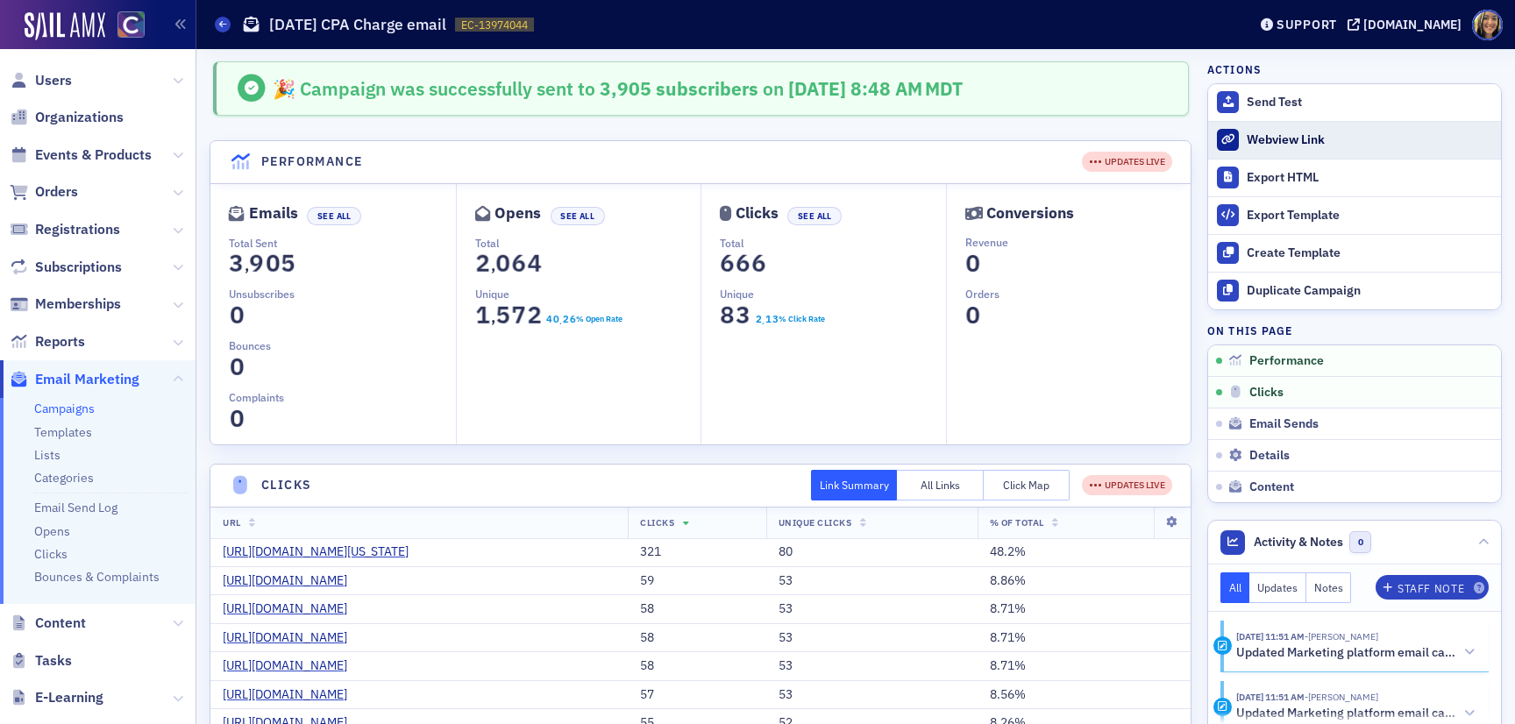
click at [1270, 135] on div "Webview Link" at bounding box center [1368, 140] width 245 height 16
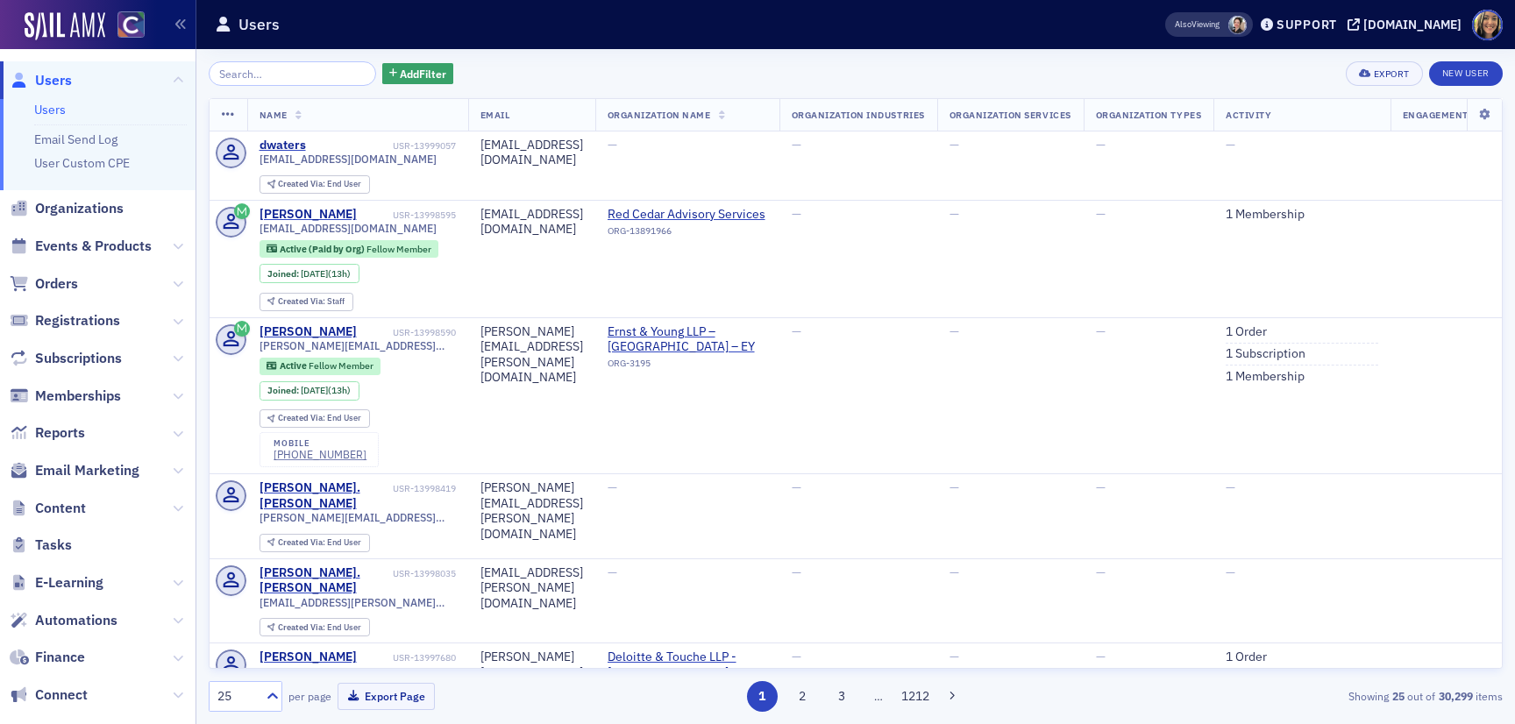
click at [76, 482] on span "Email Marketing" at bounding box center [97, 471] width 195 height 38
click at [76, 465] on span "Email Marketing" at bounding box center [87, 470] width 104 height 19
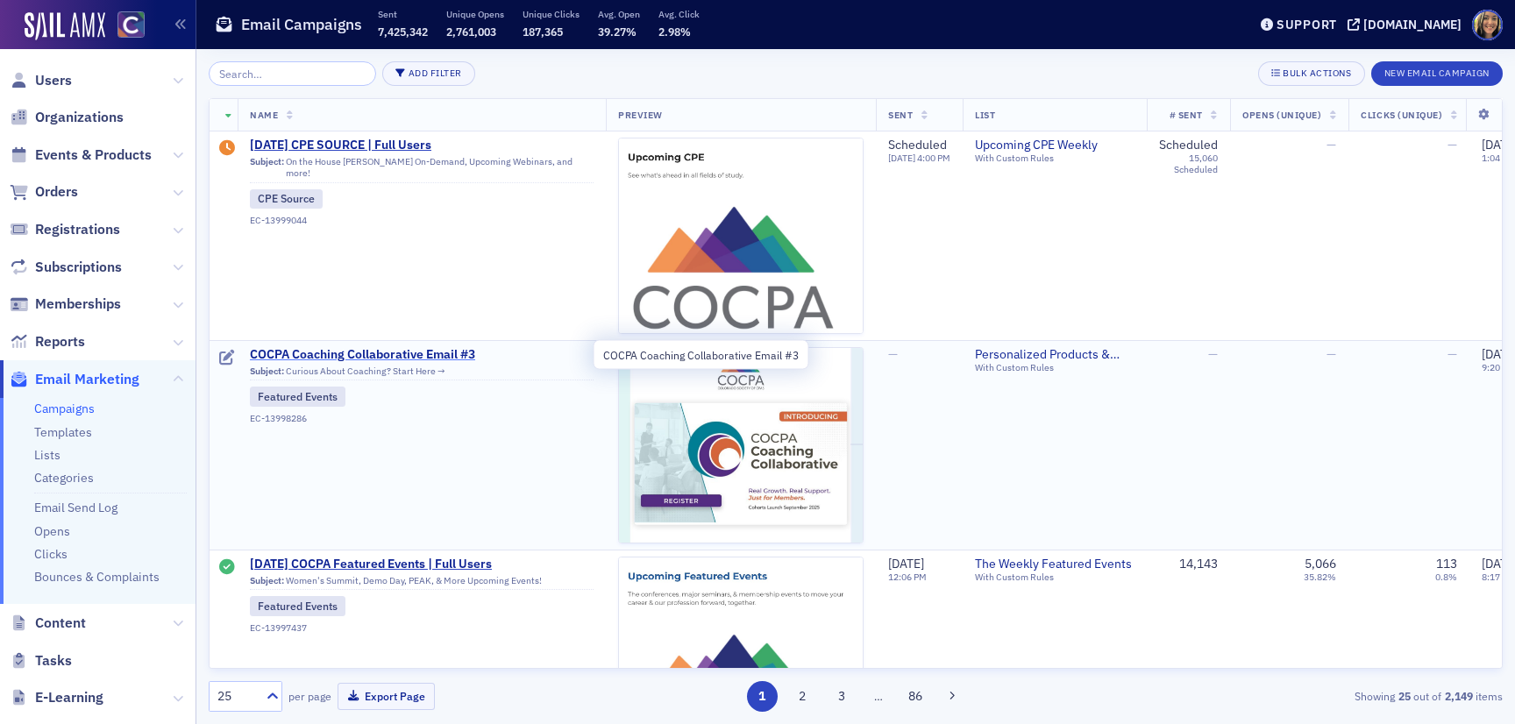
click at [388, 349] on span "COCPA Coaching Collaborative Email #3" at bounding box center [422, 355] width 344 height 16
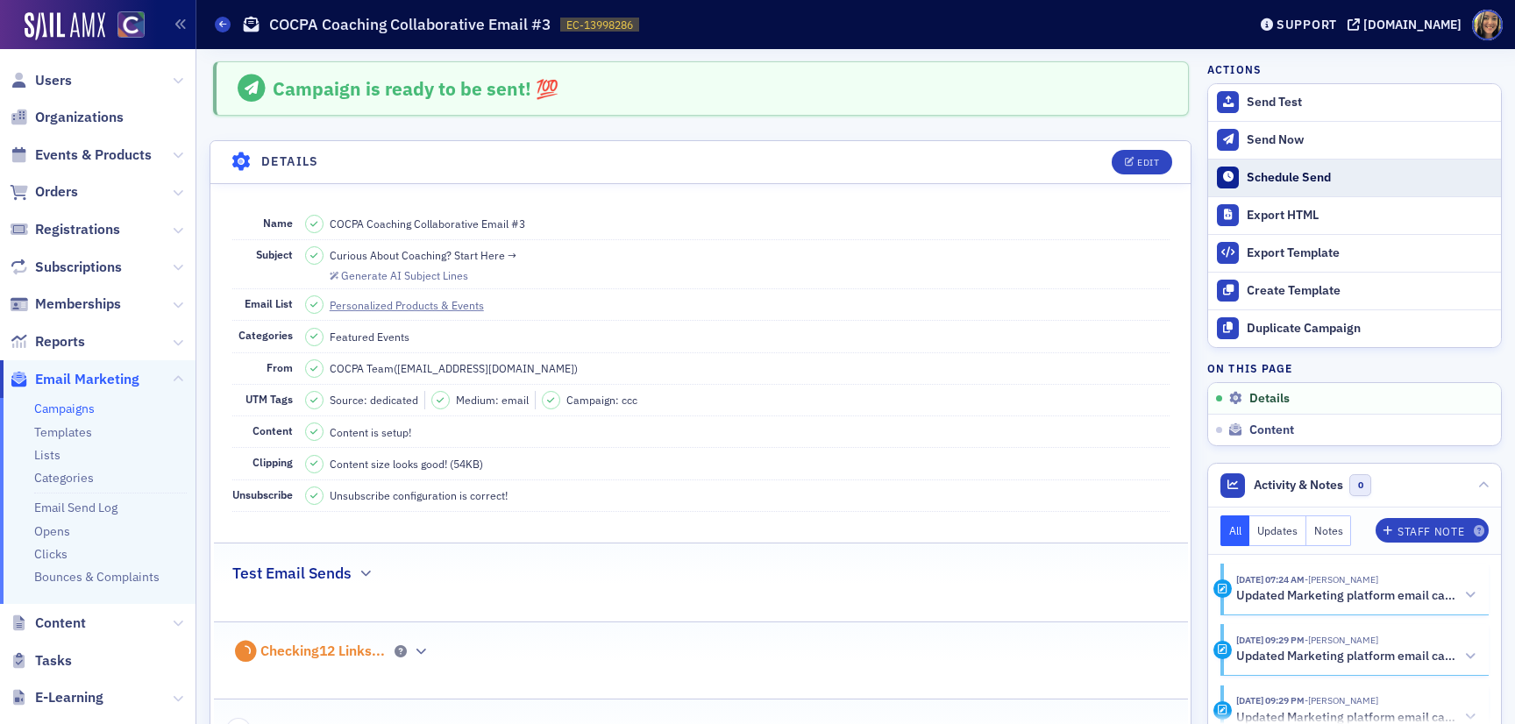
click at [1288, 178] on div "Schedule Send" at bounding box center [1368, 178] width 245 height 16
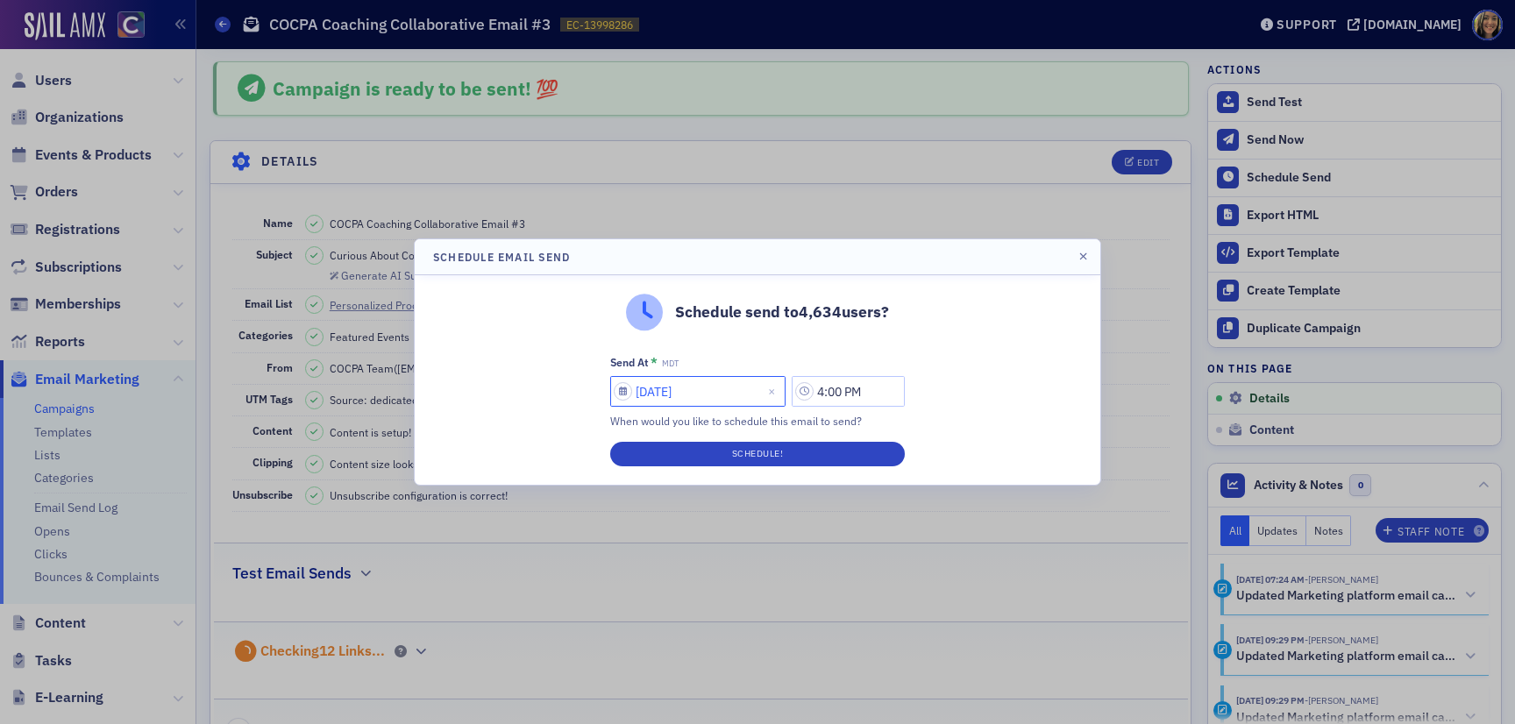
click at [649, 401] on input "[DATE]" at bounding box center [697, 391] width 175 height 31
select select "7"
select select "2025"
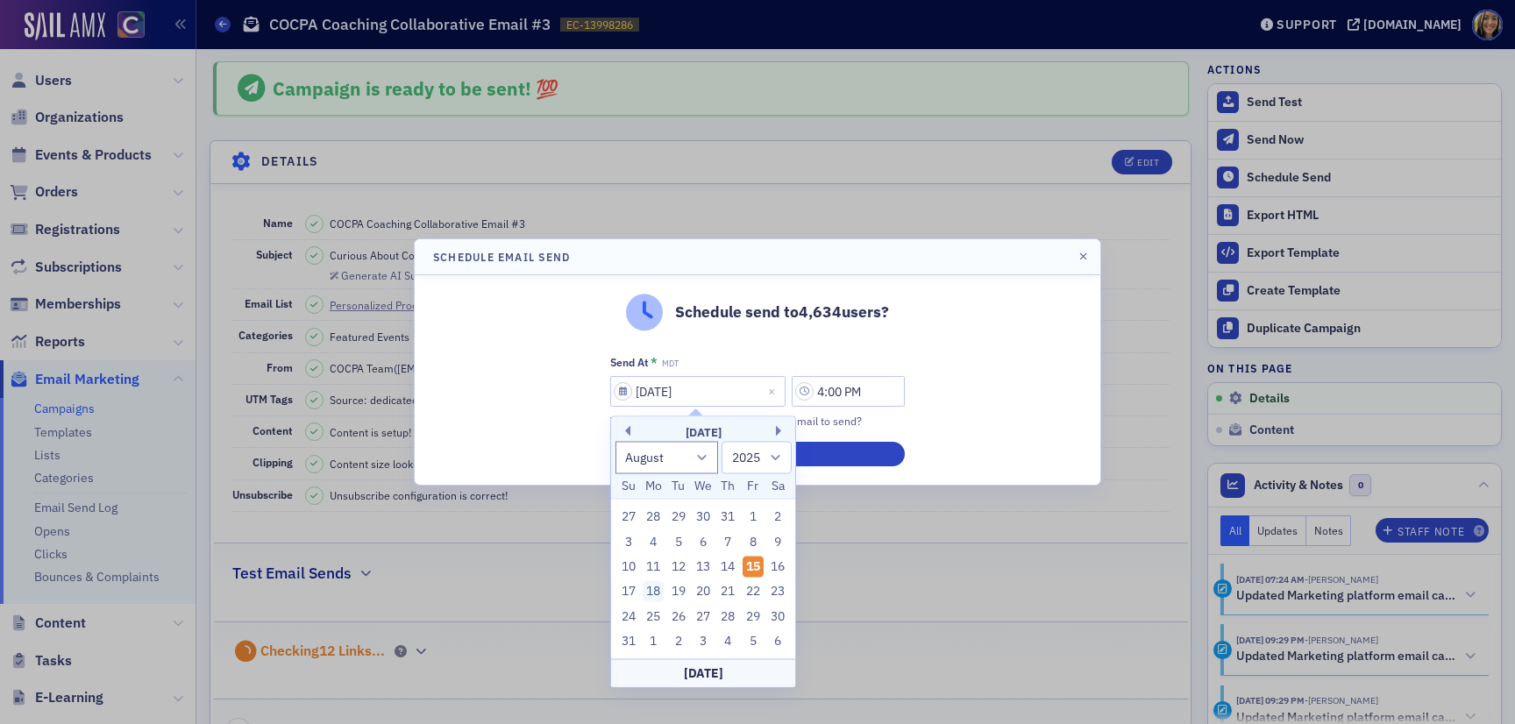
click at [658, 593] on div "18" at bounding box center [652, 591] width 21 height 21
type input "[DATE]"
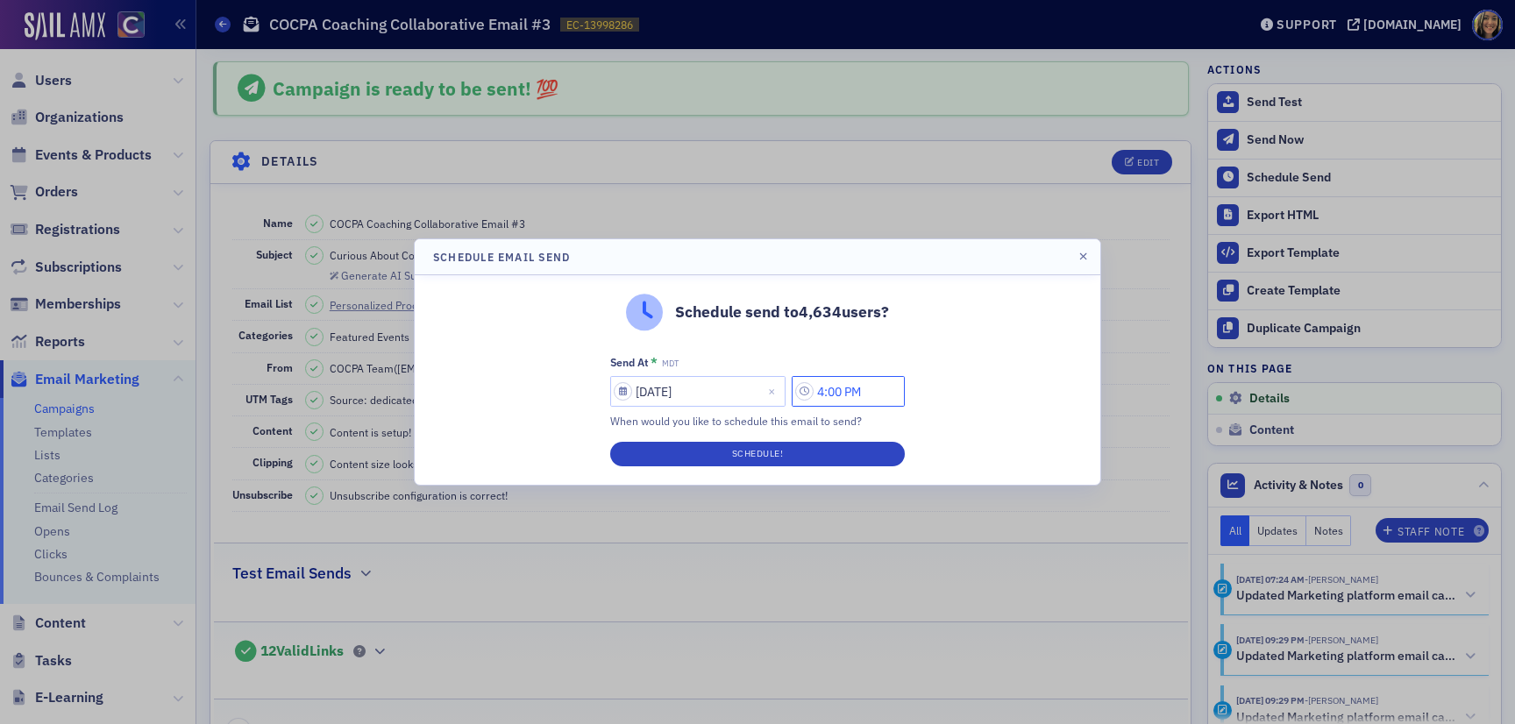
click at [827, 391] on input "4:00 PM" at bounding box center [847, 391] width 113 height 31
click at [856, 394] on input "8:00 PM" at bounding box center [847, 391] width 113 height 31
type input "8:00 AM"
click at [854, 445] on button "Schedule!" at bounding box center [757, 454] width 294 height 25
